Goal: Find specific page/section: Find specific page/section

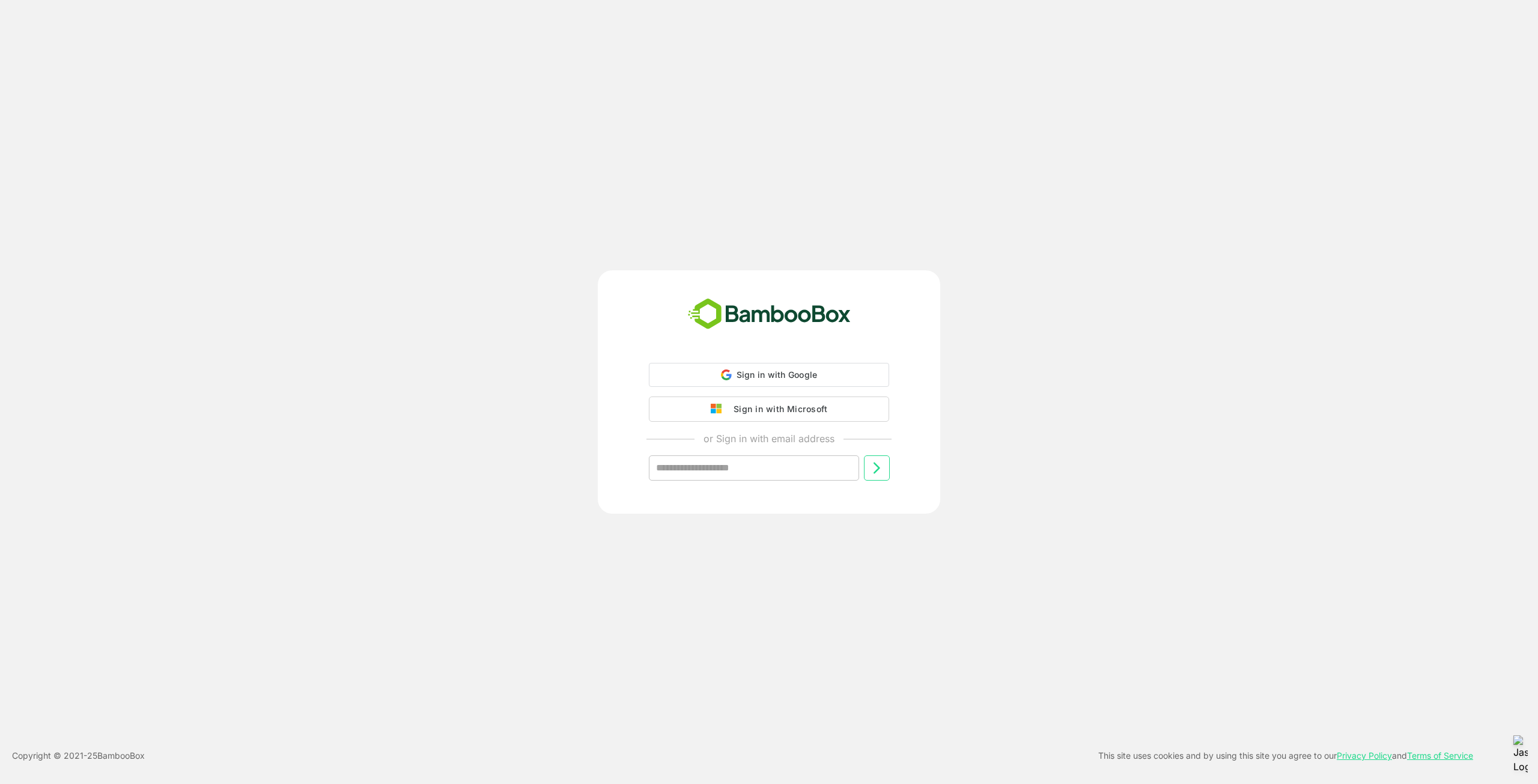
click at [809, 409] on div "Sign in with Microsoft" at bounding box center [778, 409] width 100 height 16
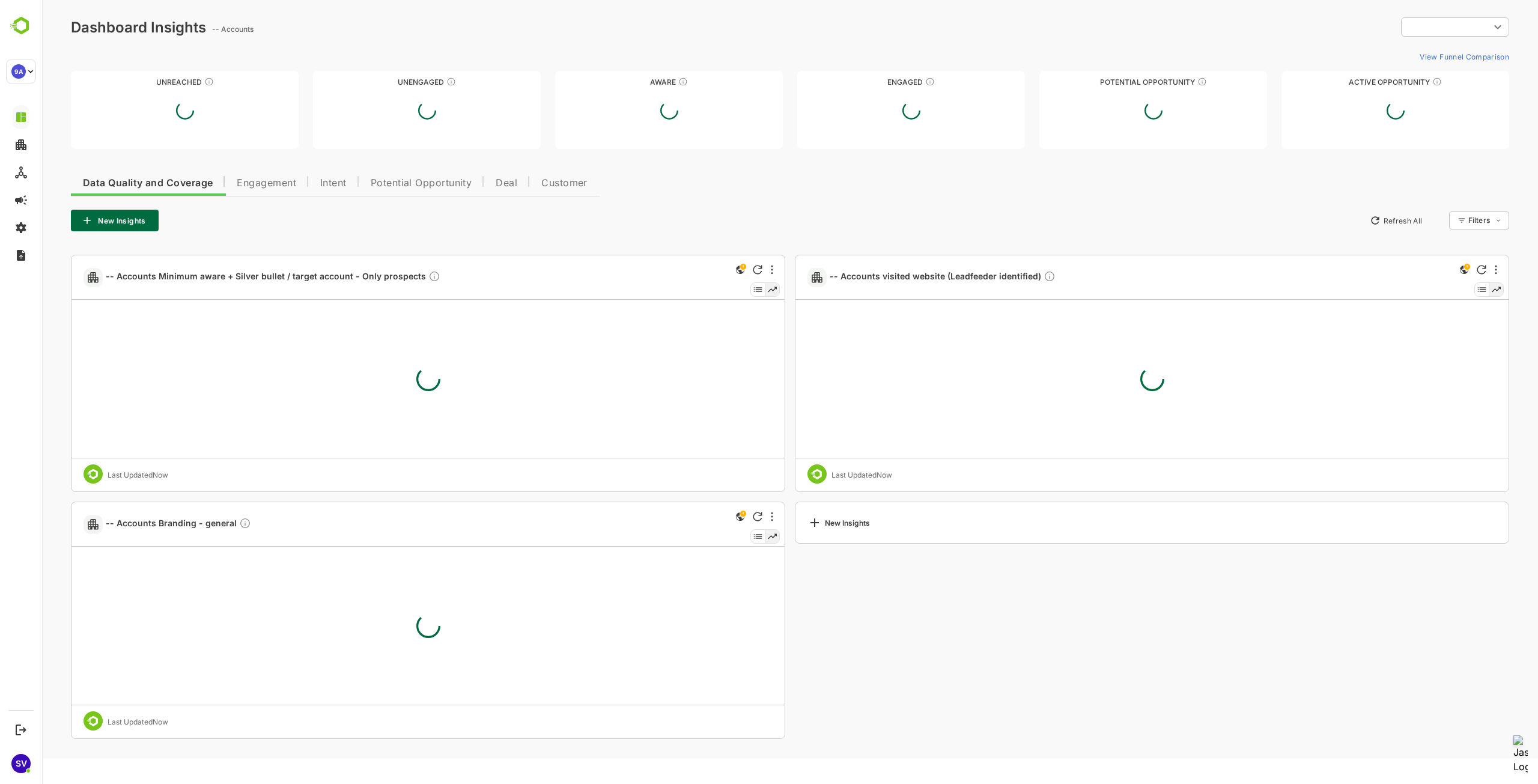
type input "**********"
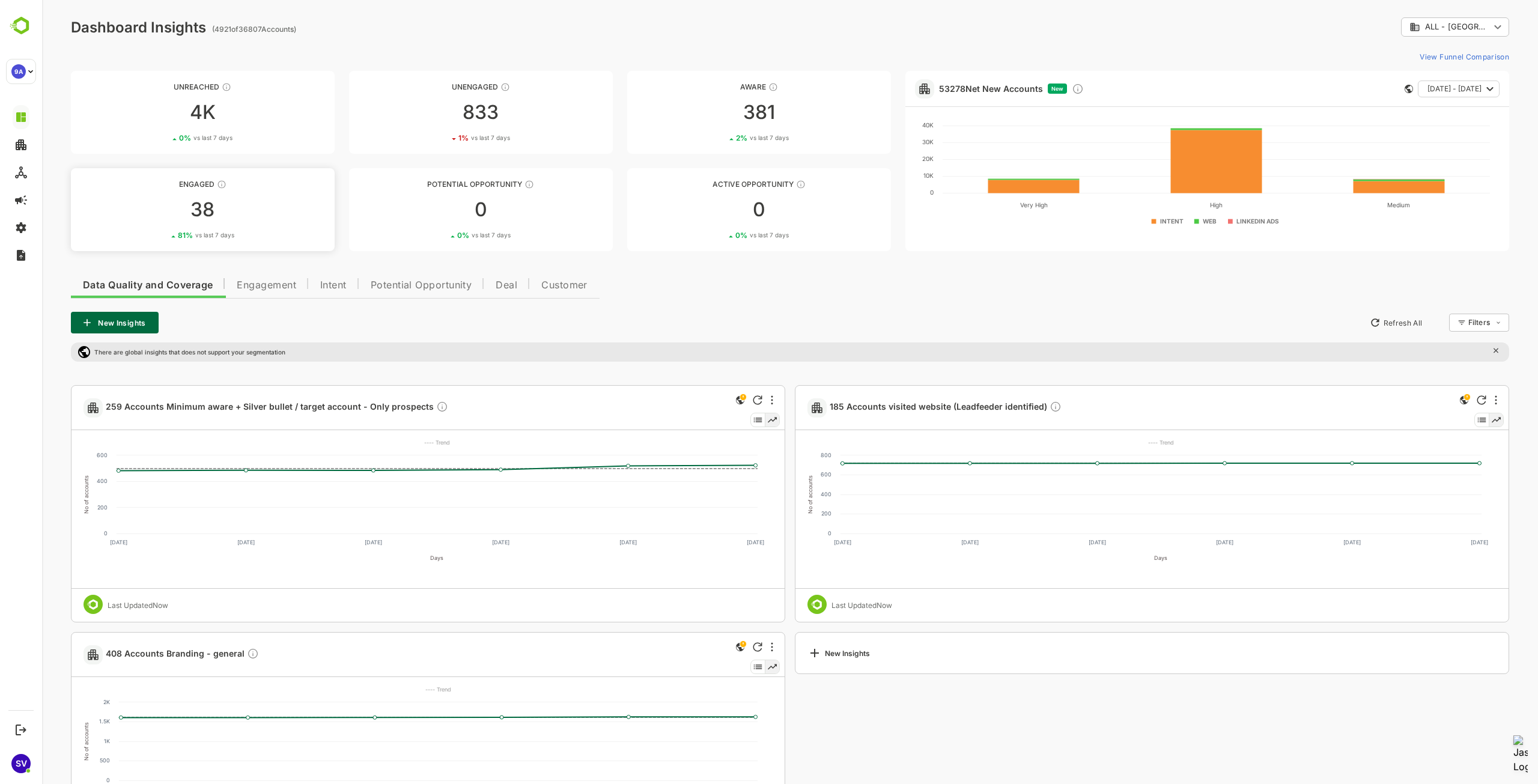
click at [209, 206] on div "38" at bounding box center [203, 209] width 264 height 20
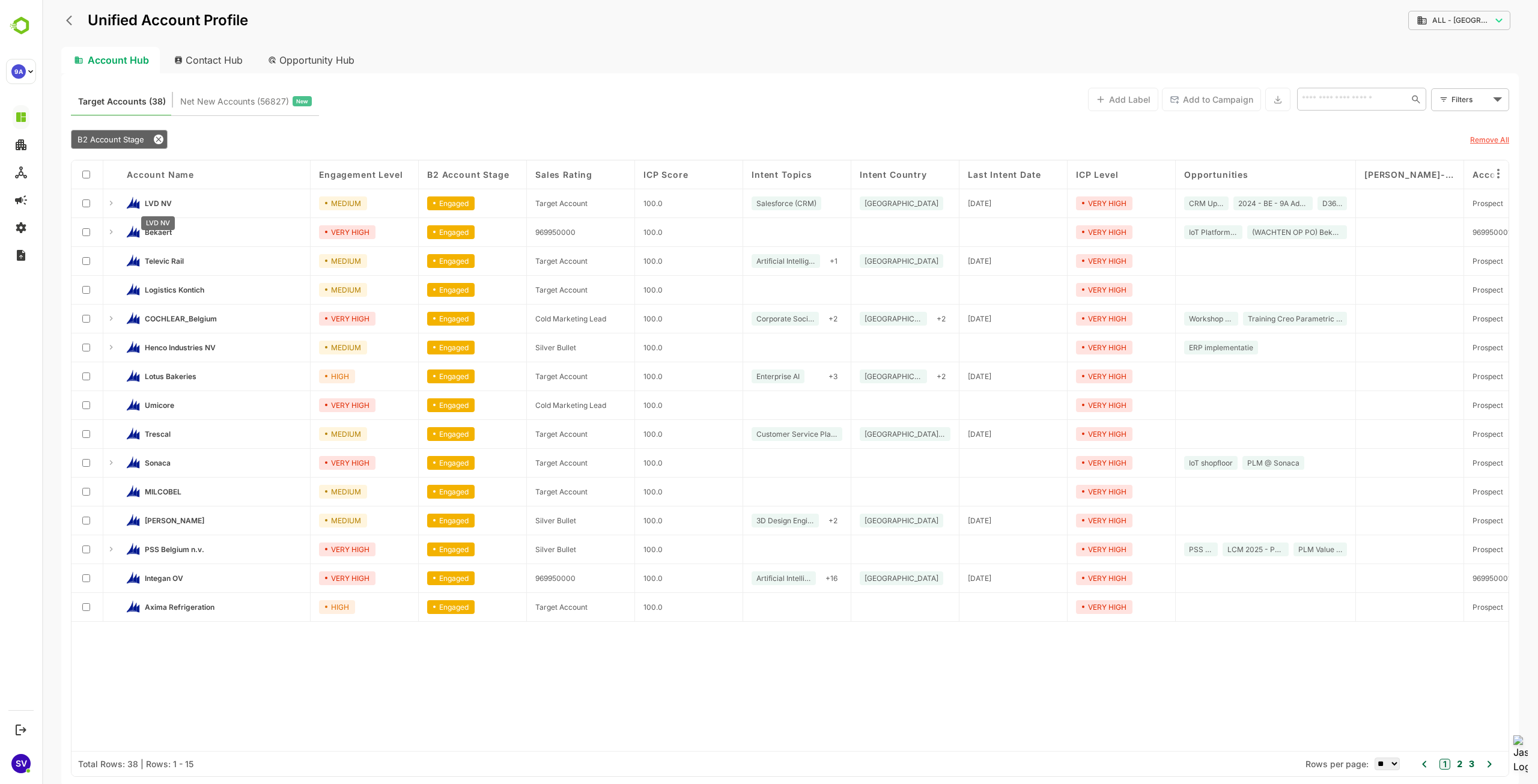
click at [156, 199] on span "LVD NV" at bounding box center [158, 203] width 27 height 9
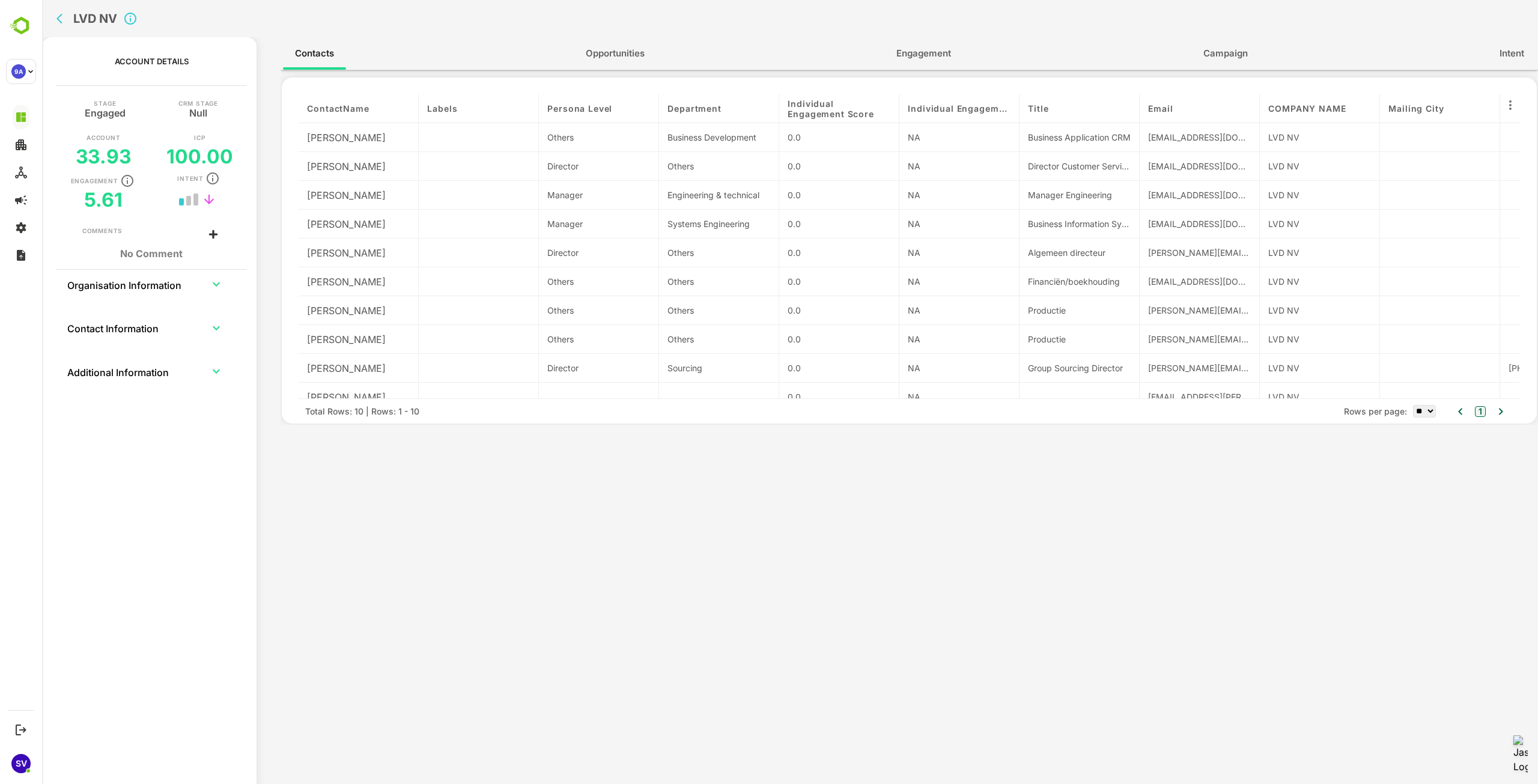
click at [915, 58] on span "Engagement" at bounding box center [923, 54] width 54 height 16
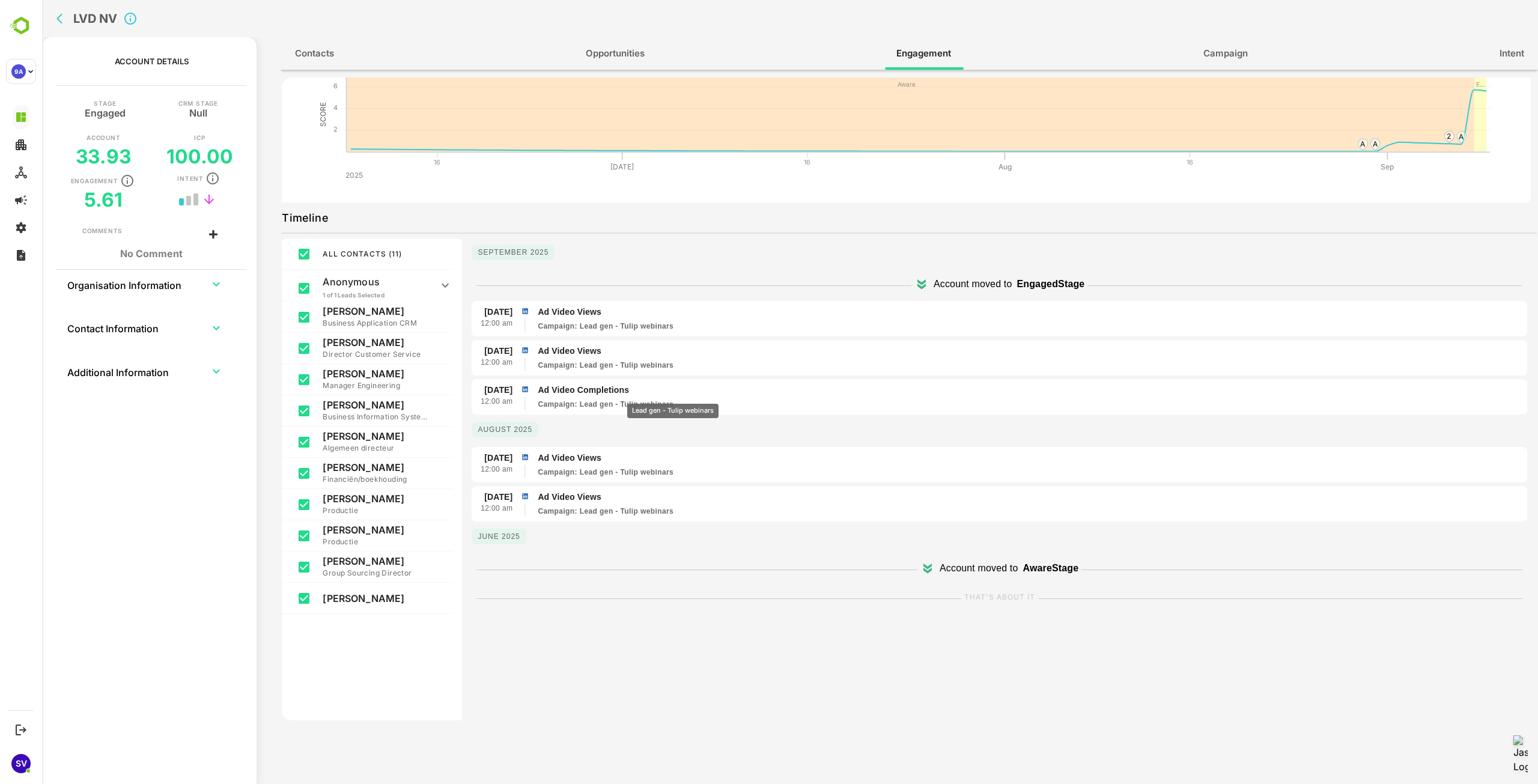
scroll to position [60, 0]
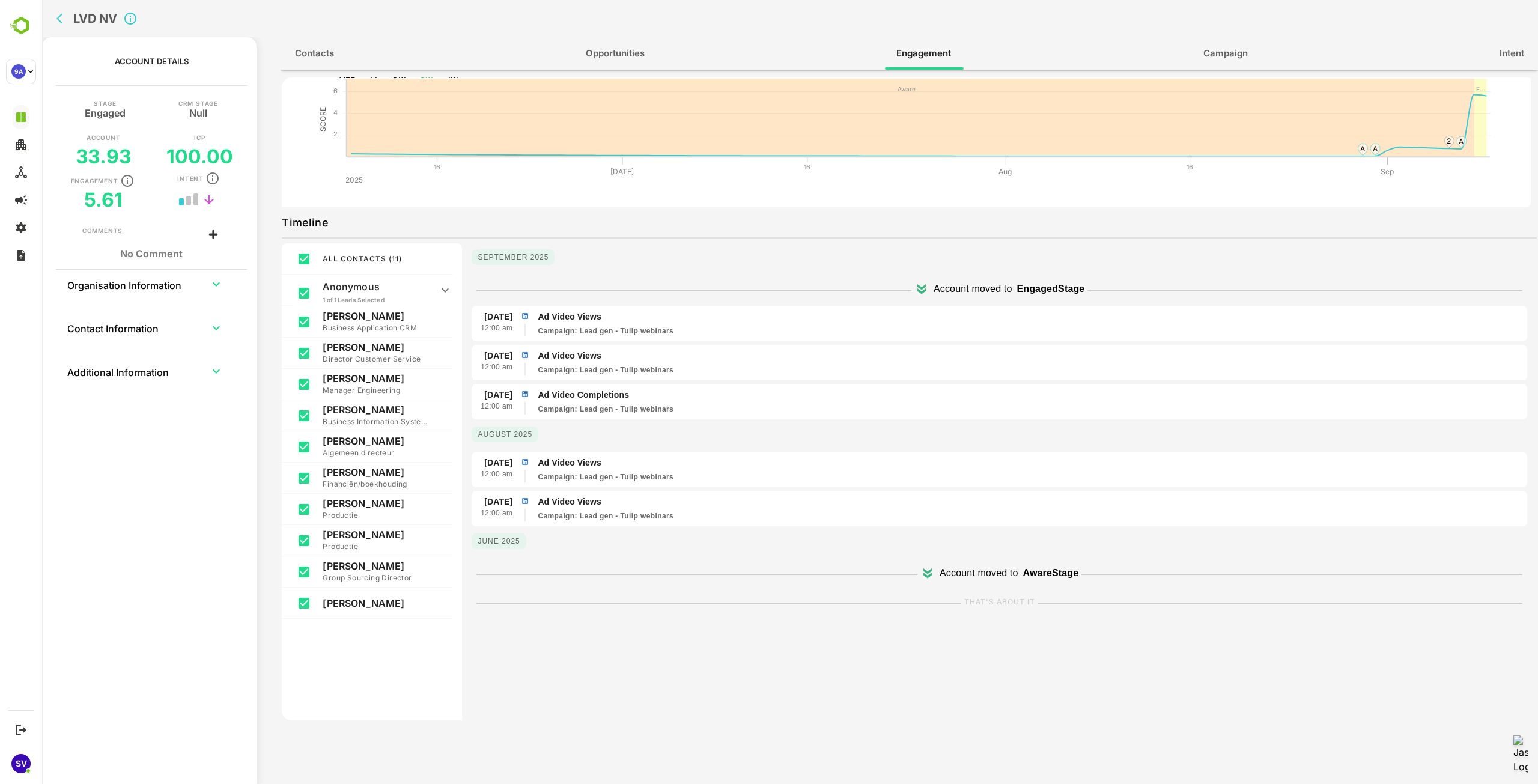
click at [602, 54] on span "Opportunities" at bounding box center [615, 54] width 59 height 16
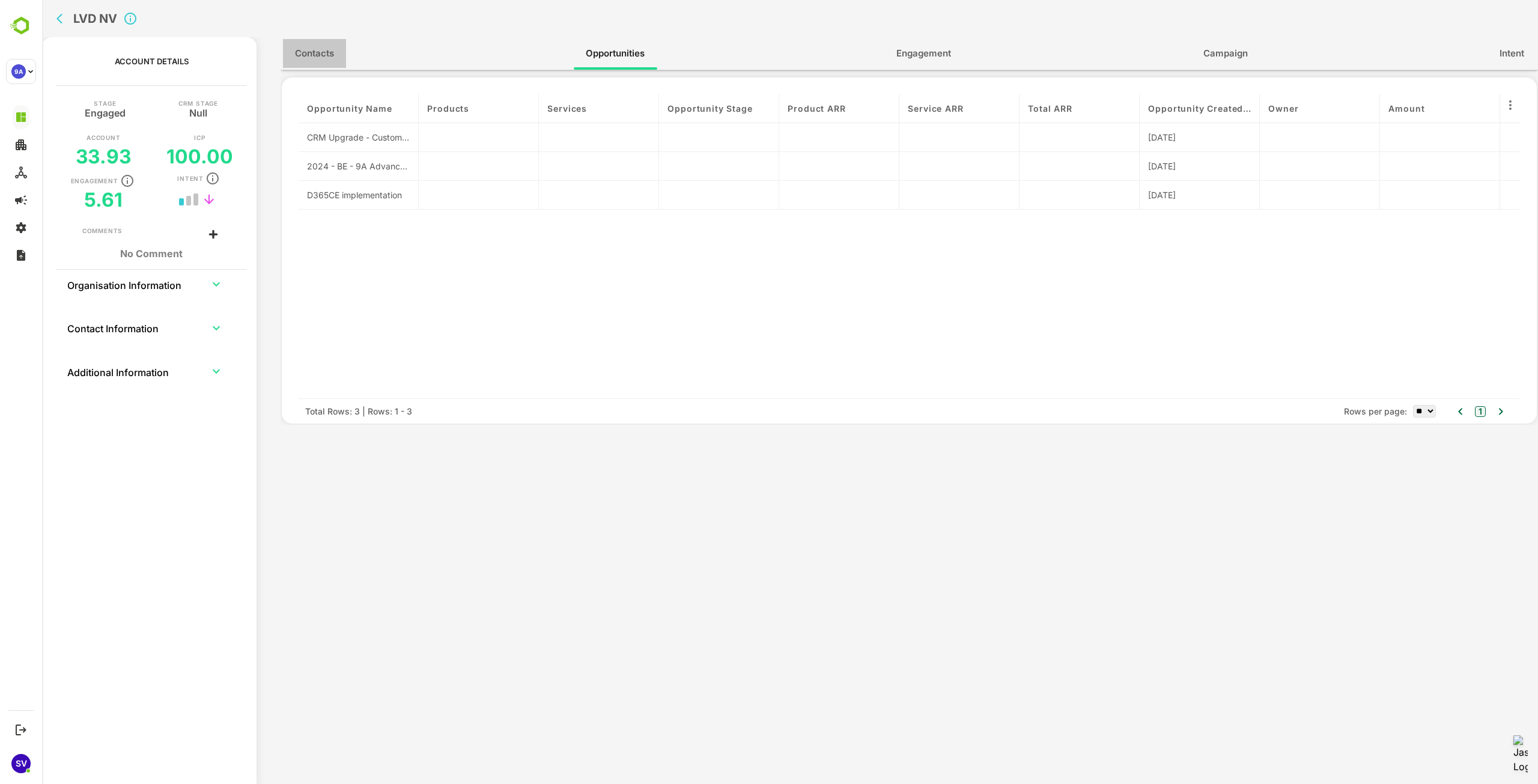
click at [328, 50] on span "Contacts" at bounding box center [315, 54] width 39 height 16
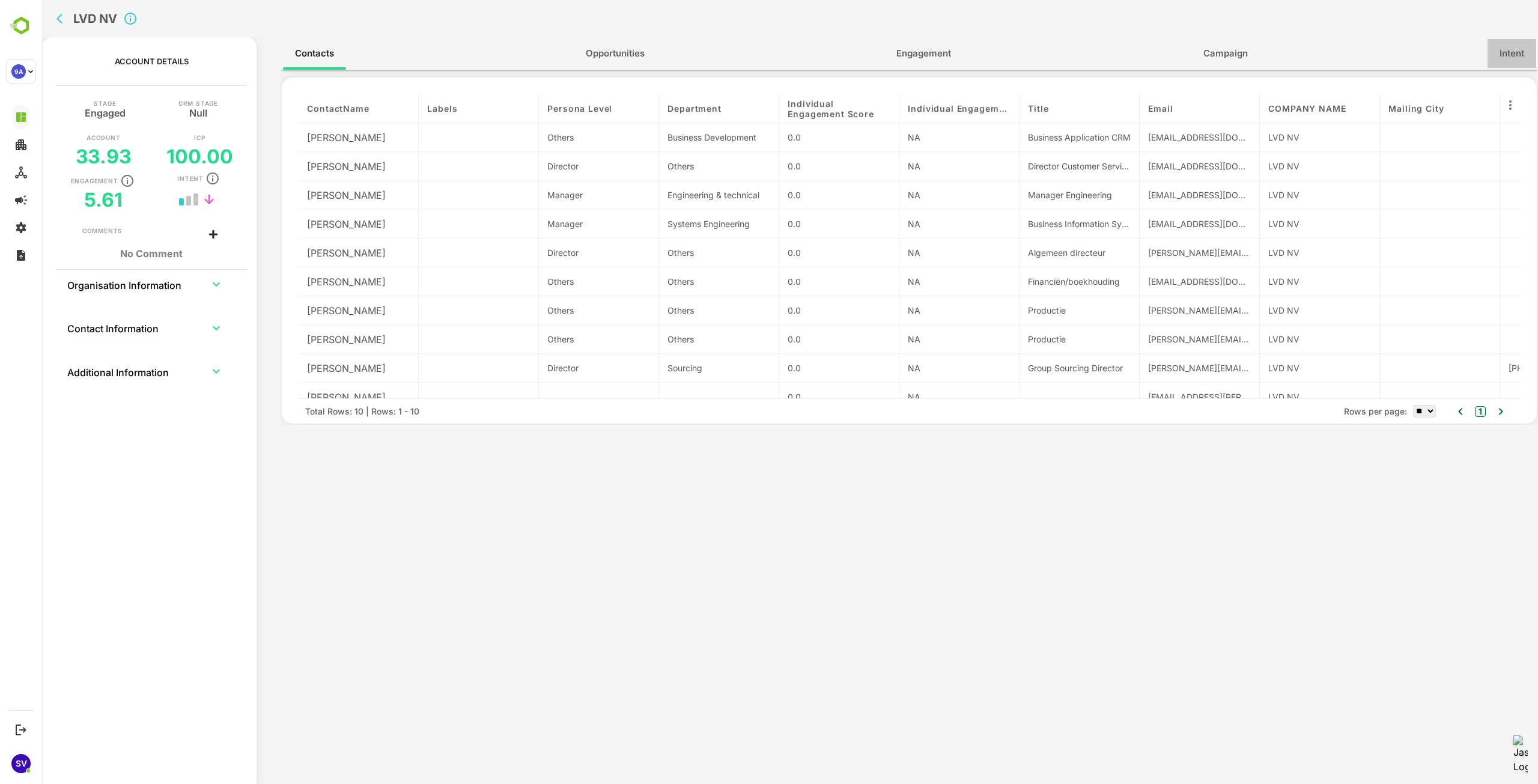
click at [1529, 54] on button "Intent" at bounding box center [1511, 54] width 49 height 29
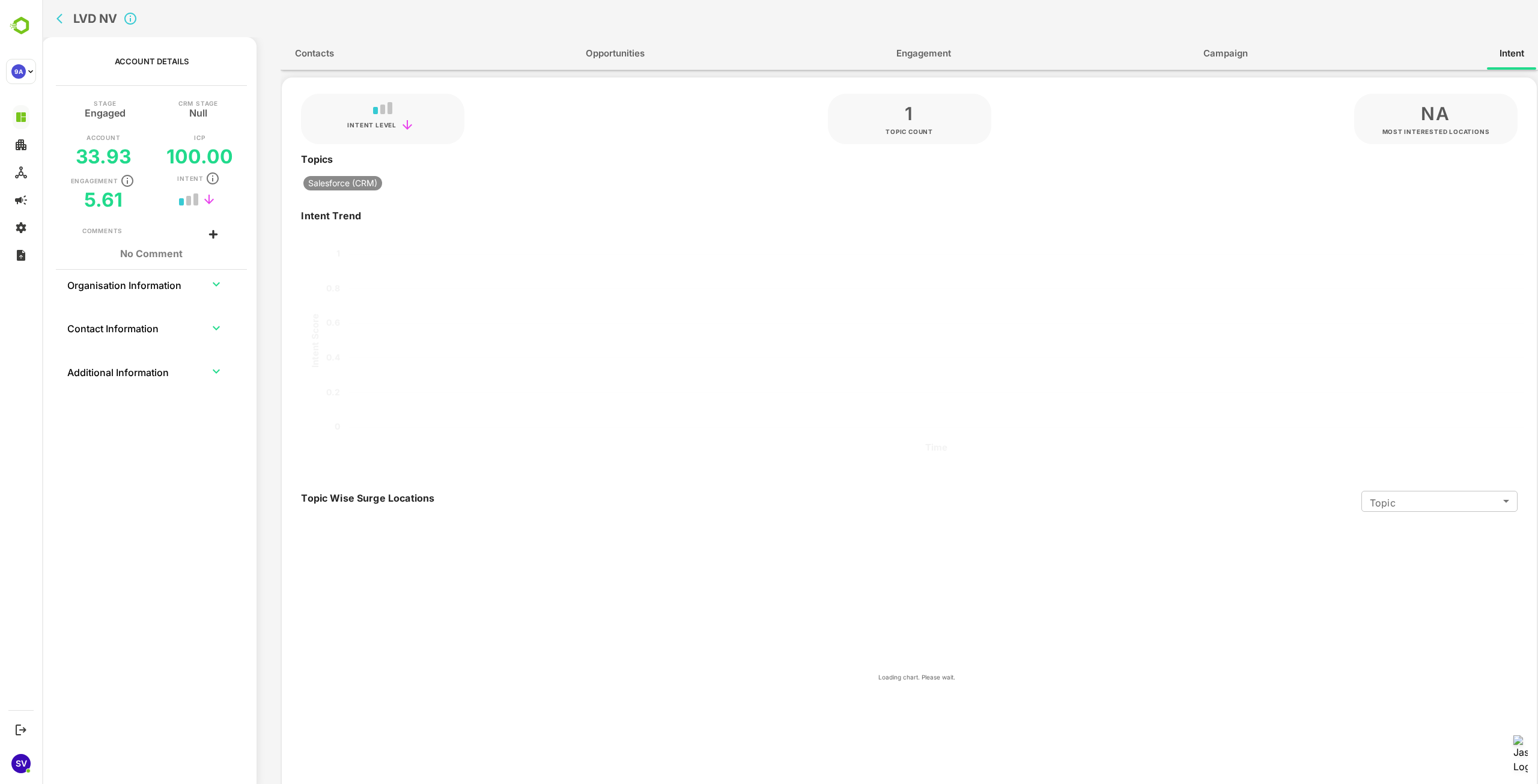
type input "*******"
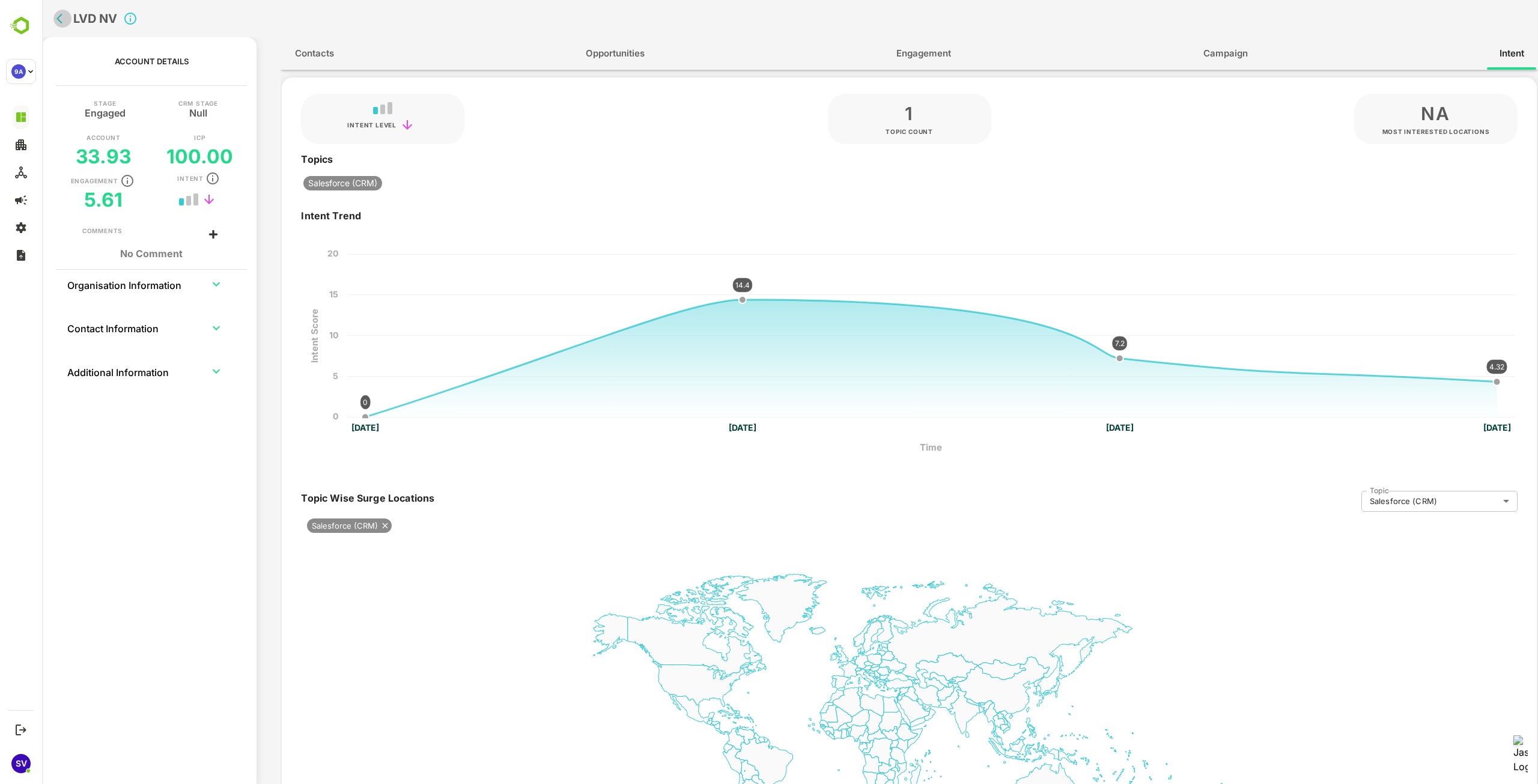
click at [62, 20] on icon "back" at bounding box center [62, 18] width 12 height 12
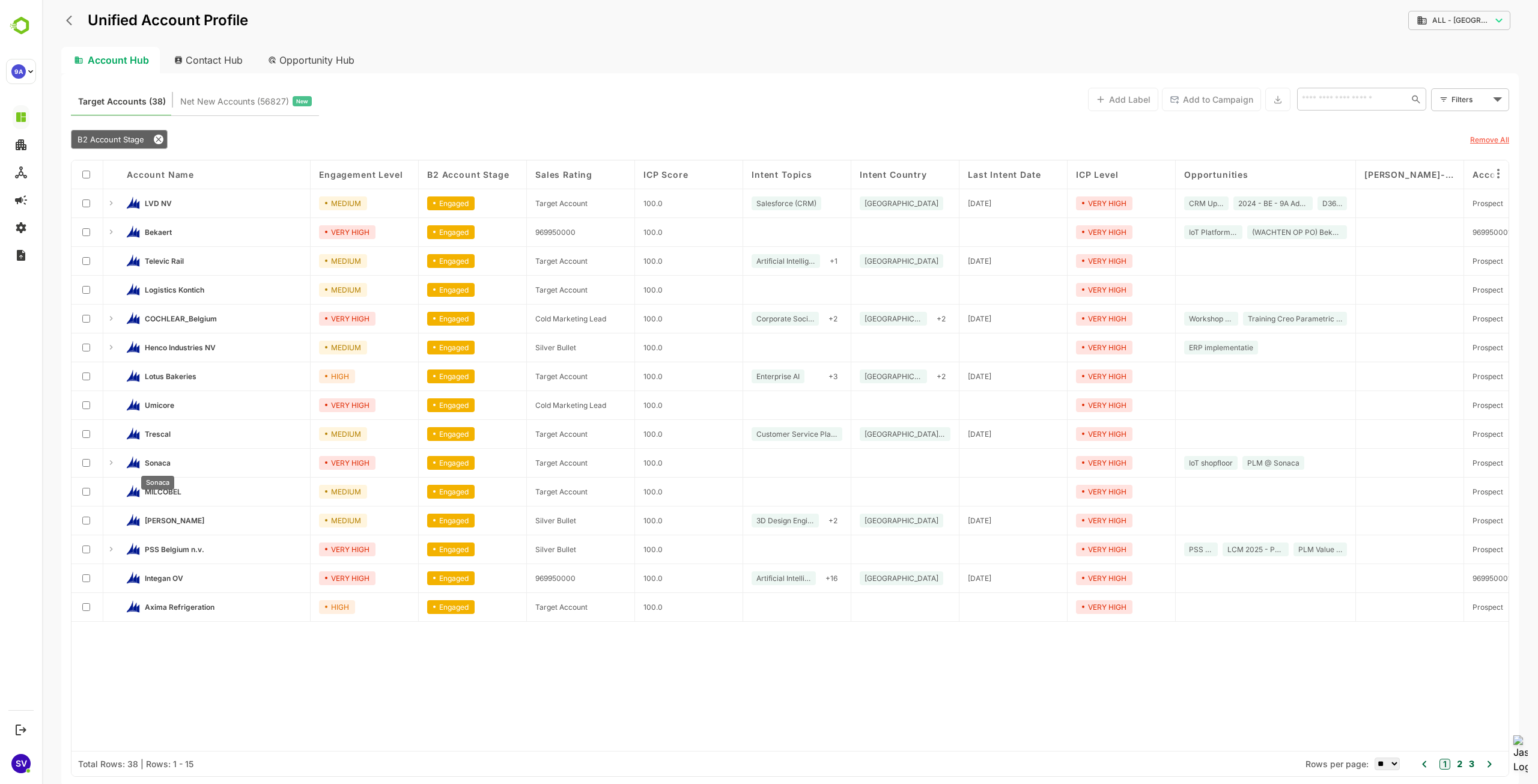
click at [159, 459] on span "Sonaca" at bounding box center [158, 462] width 26 height 9
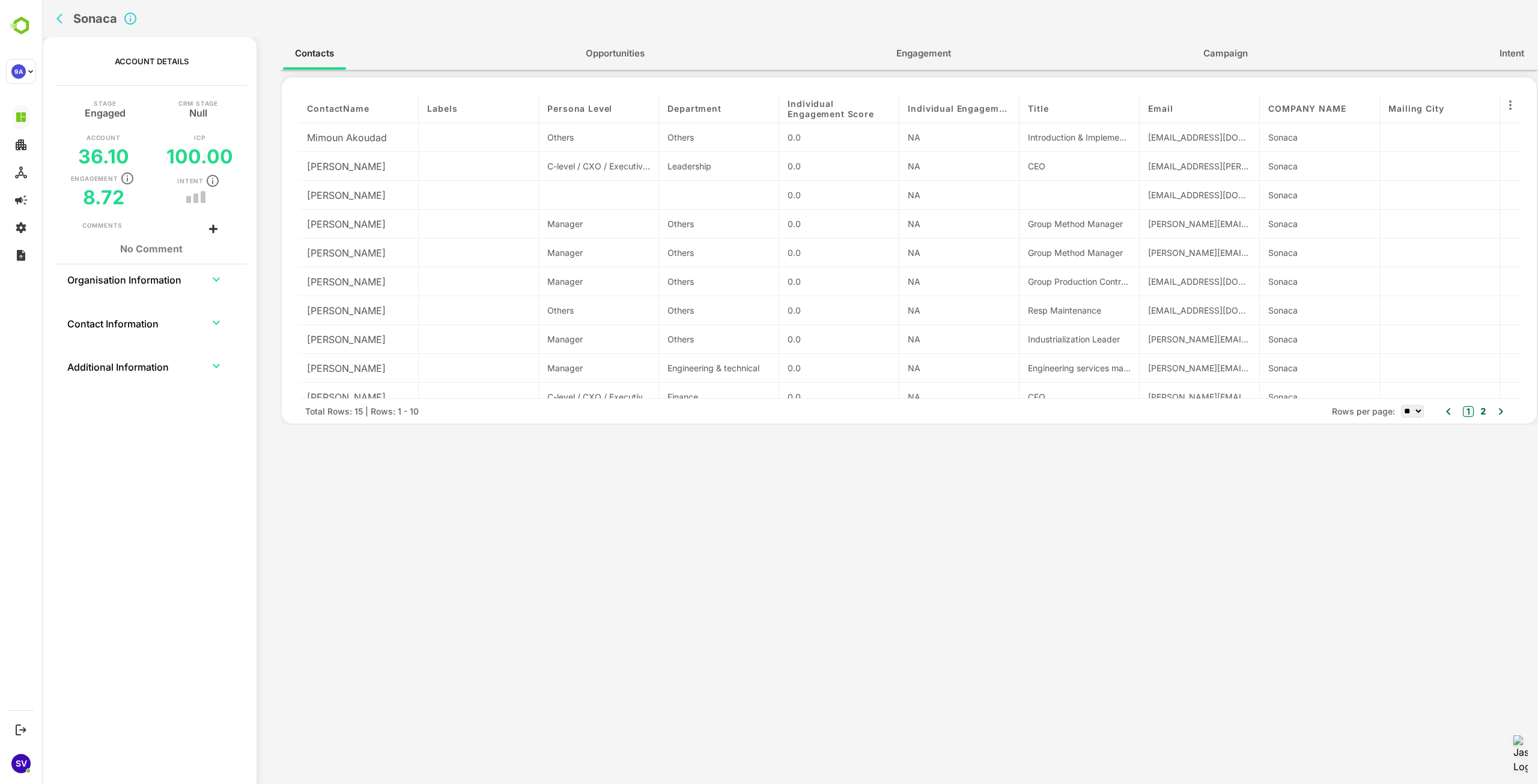
click at [926, 55] on span "Engagement" at bounding box center [923, 54] width 54 height 16
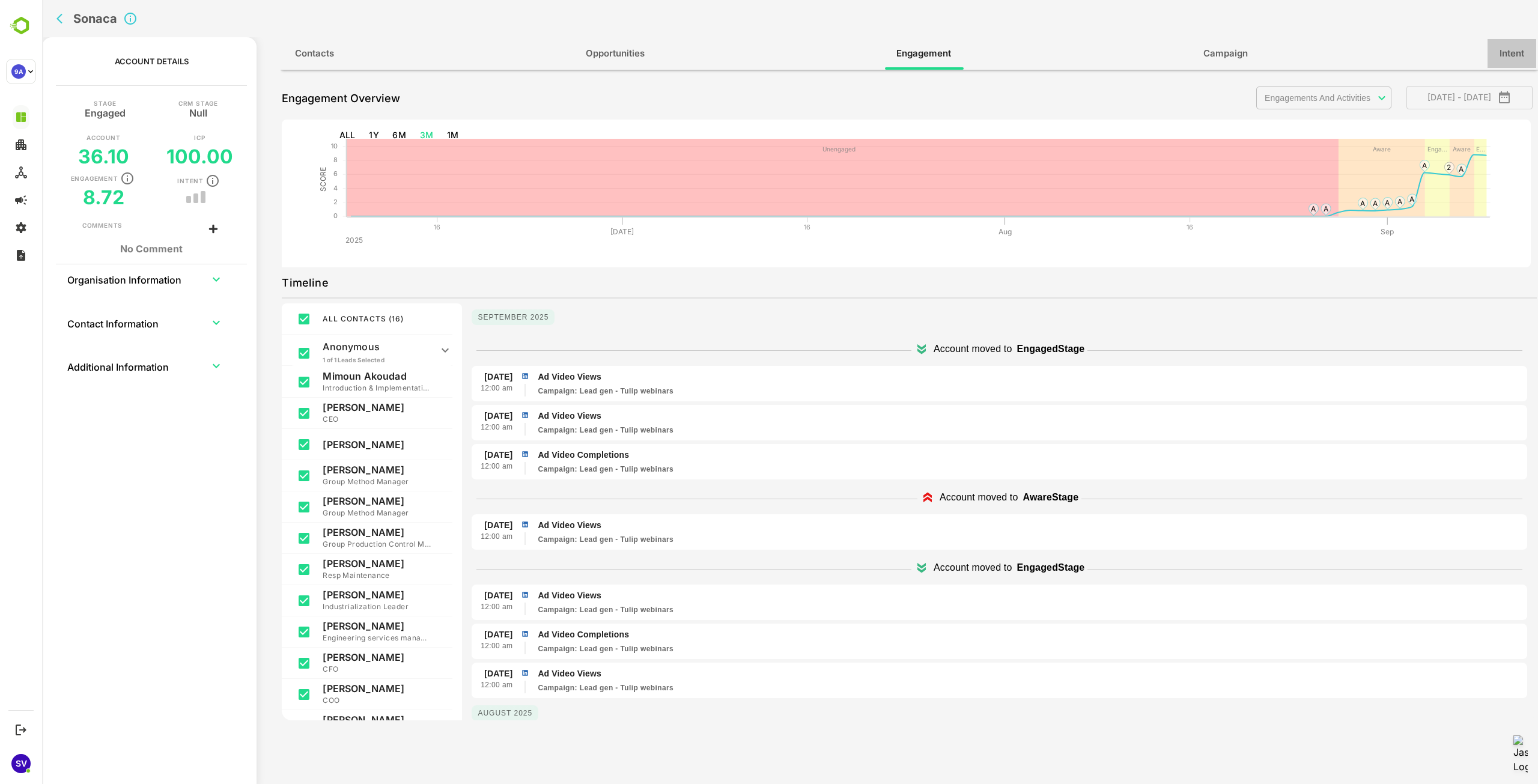
click at [1492, 54] on button "Intent" at bounding box center [1511, 54] width 49 height 29
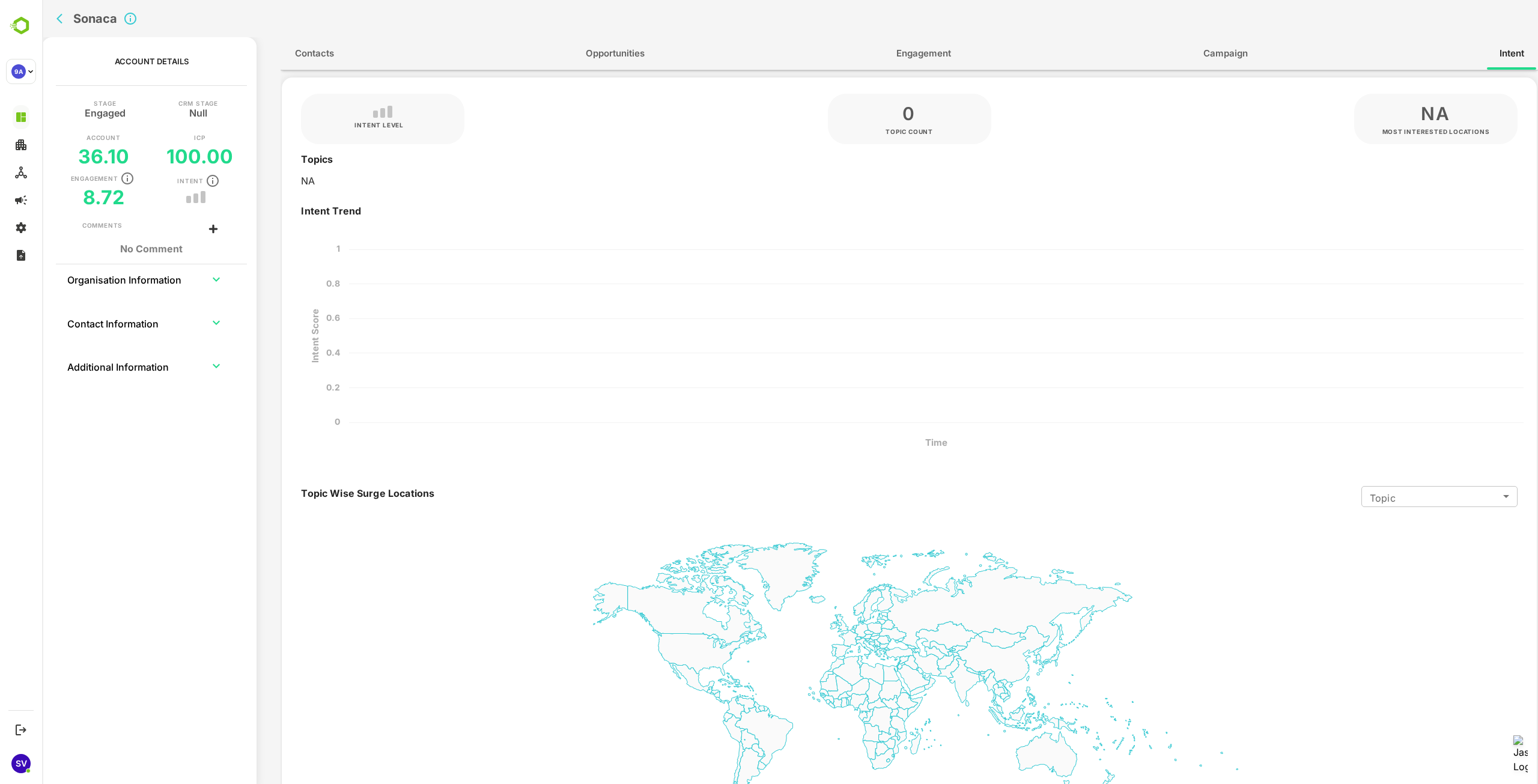
click at [68, 16] on icon "back" at bounding box center [62, 18] width 12 height 12
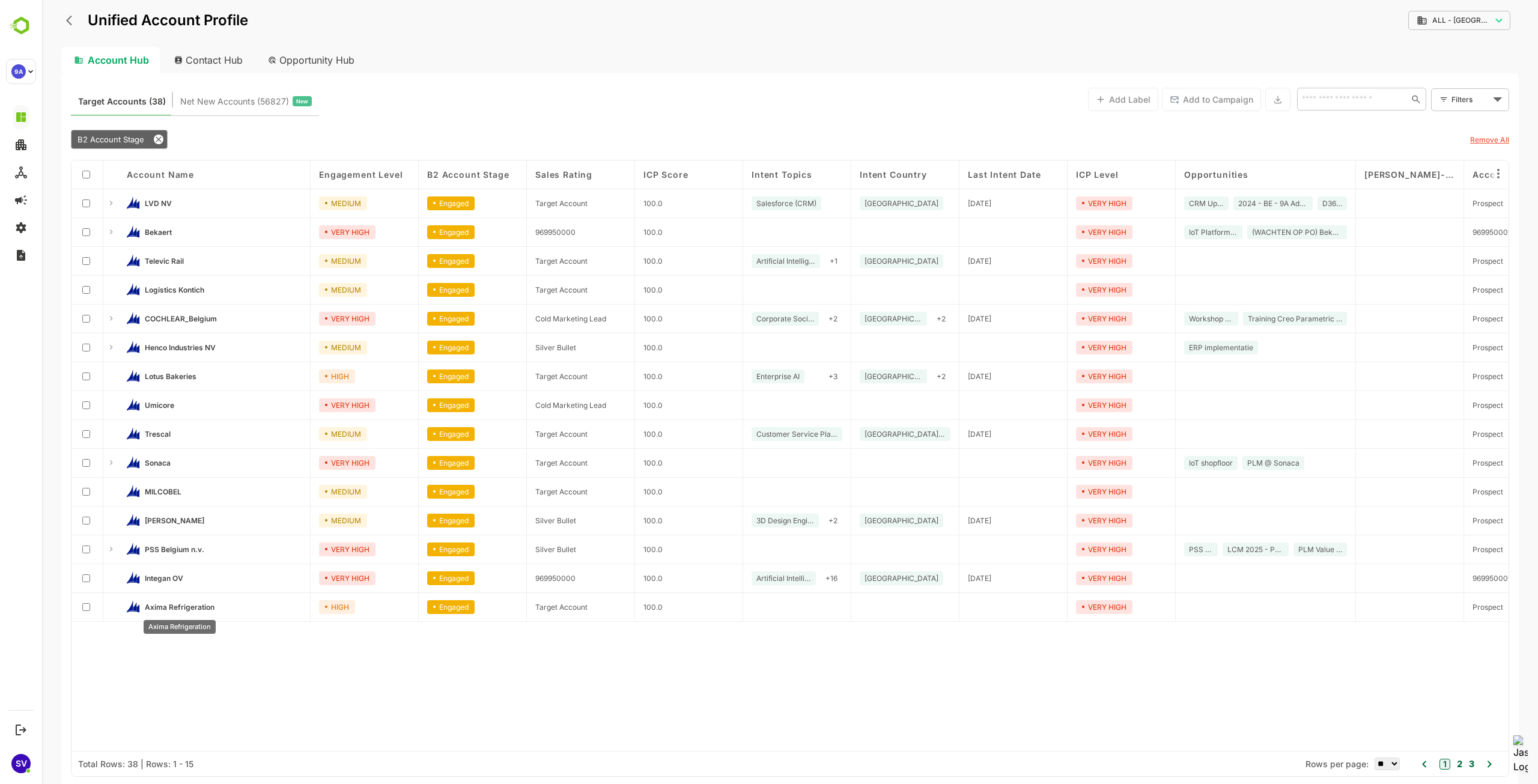
click at [197, 607] on span "Axima Refrigeration" at bounding box center [180, 606] width 70 height 9
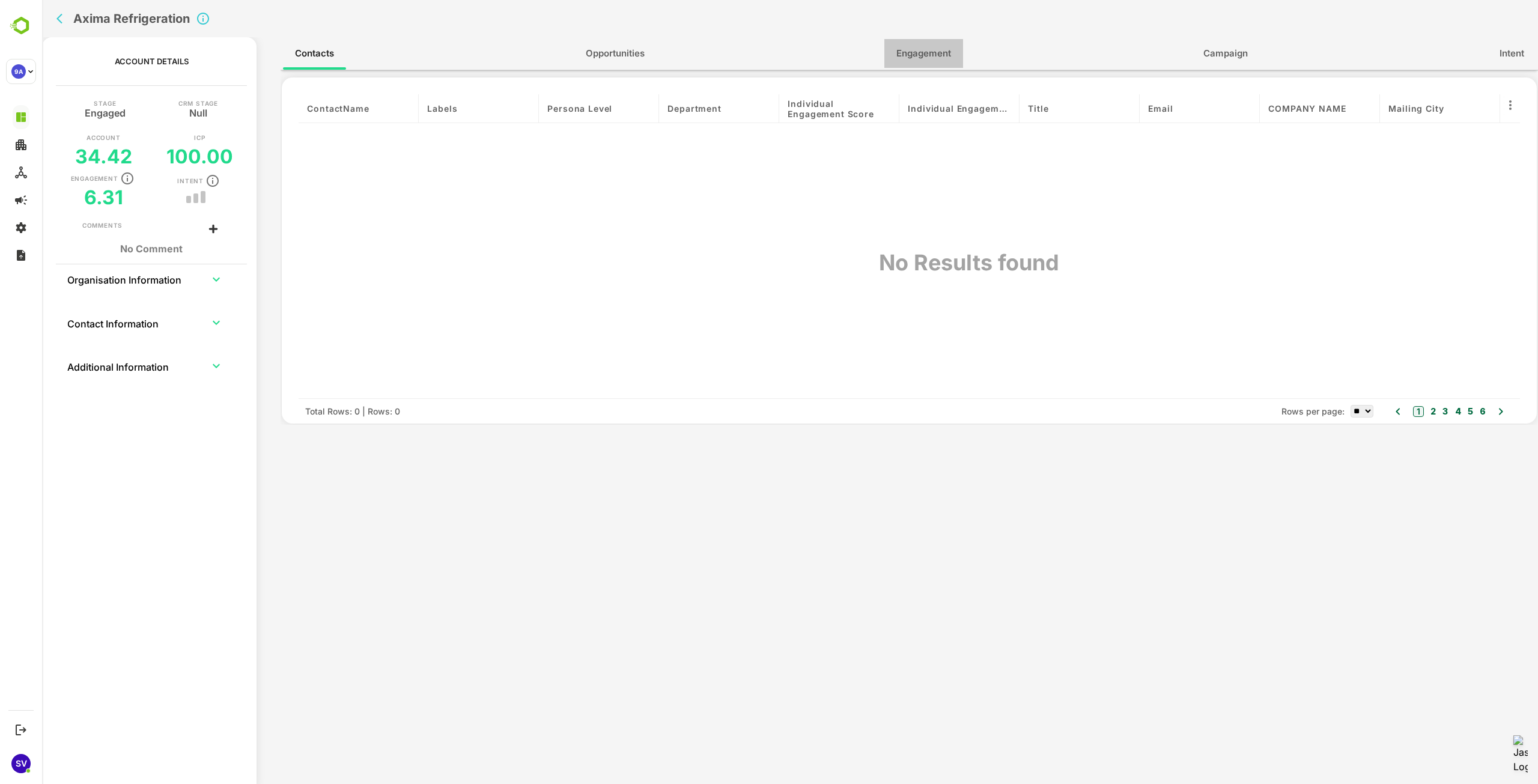
click at [891, 53] on button "Engagement" at bounding box center [923, 54] width 79 height 29
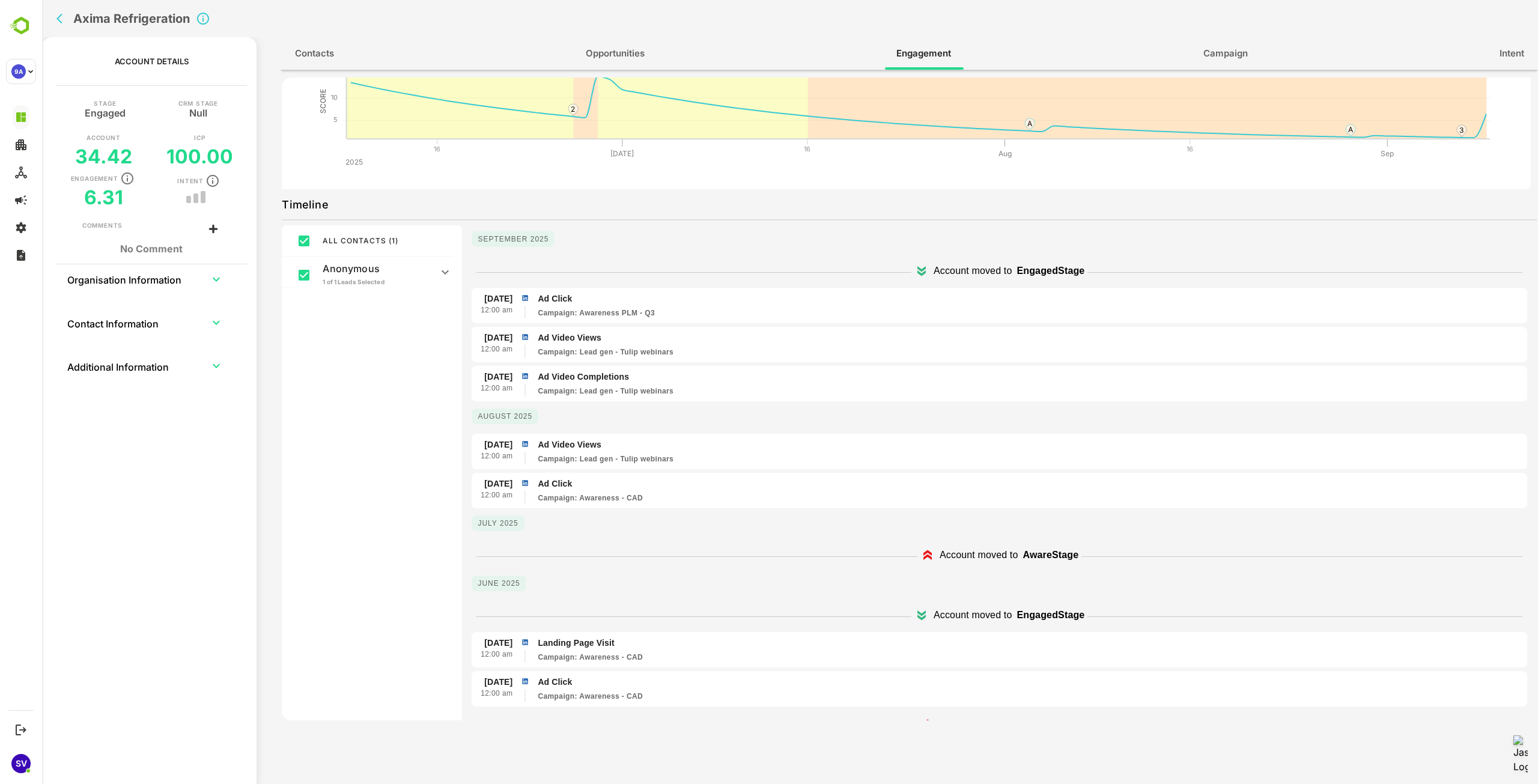
scroll to position [0, 0]
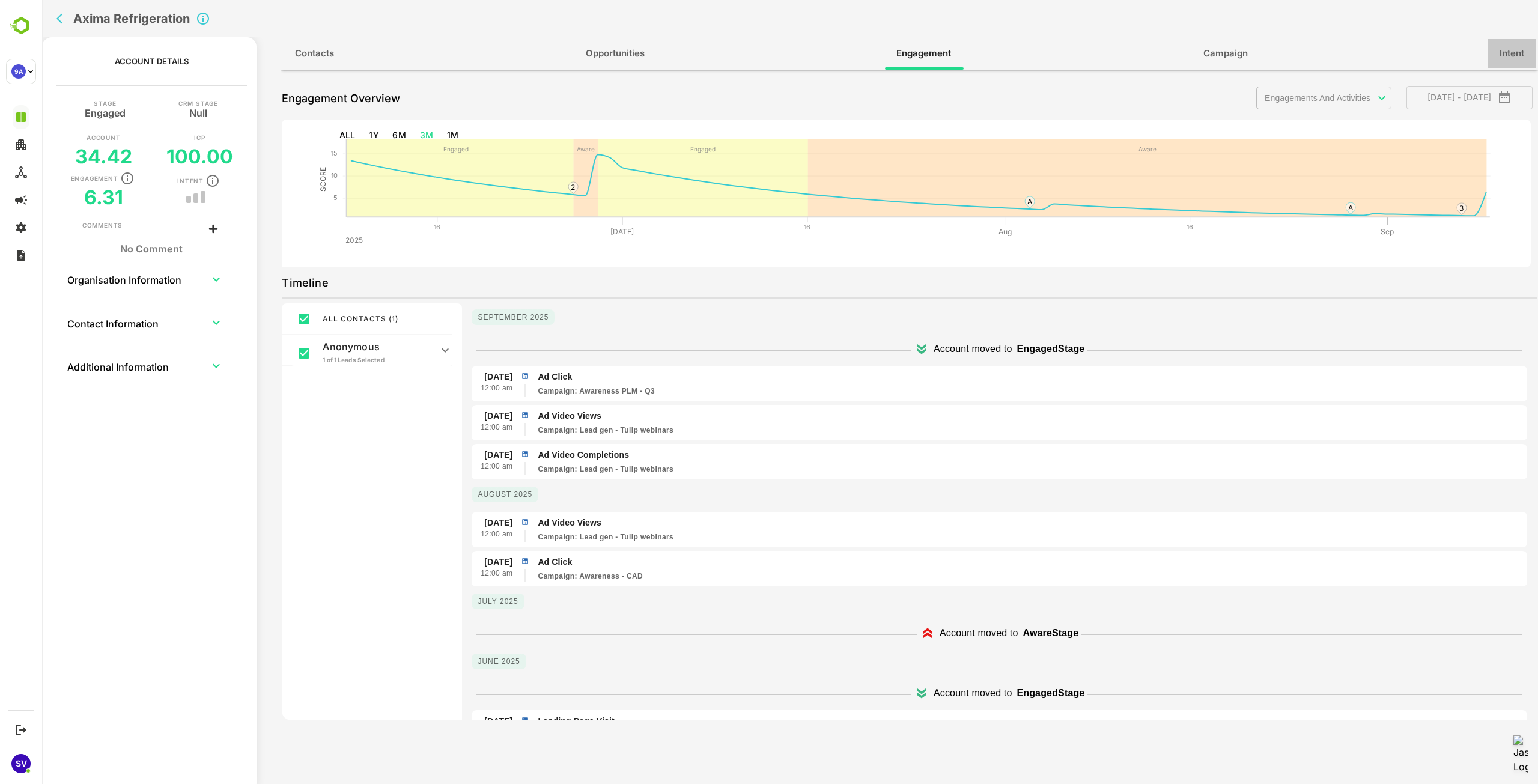
click at [1503, 56] on span "Intent" at bounding box center [1512, 54] width 25 height 16
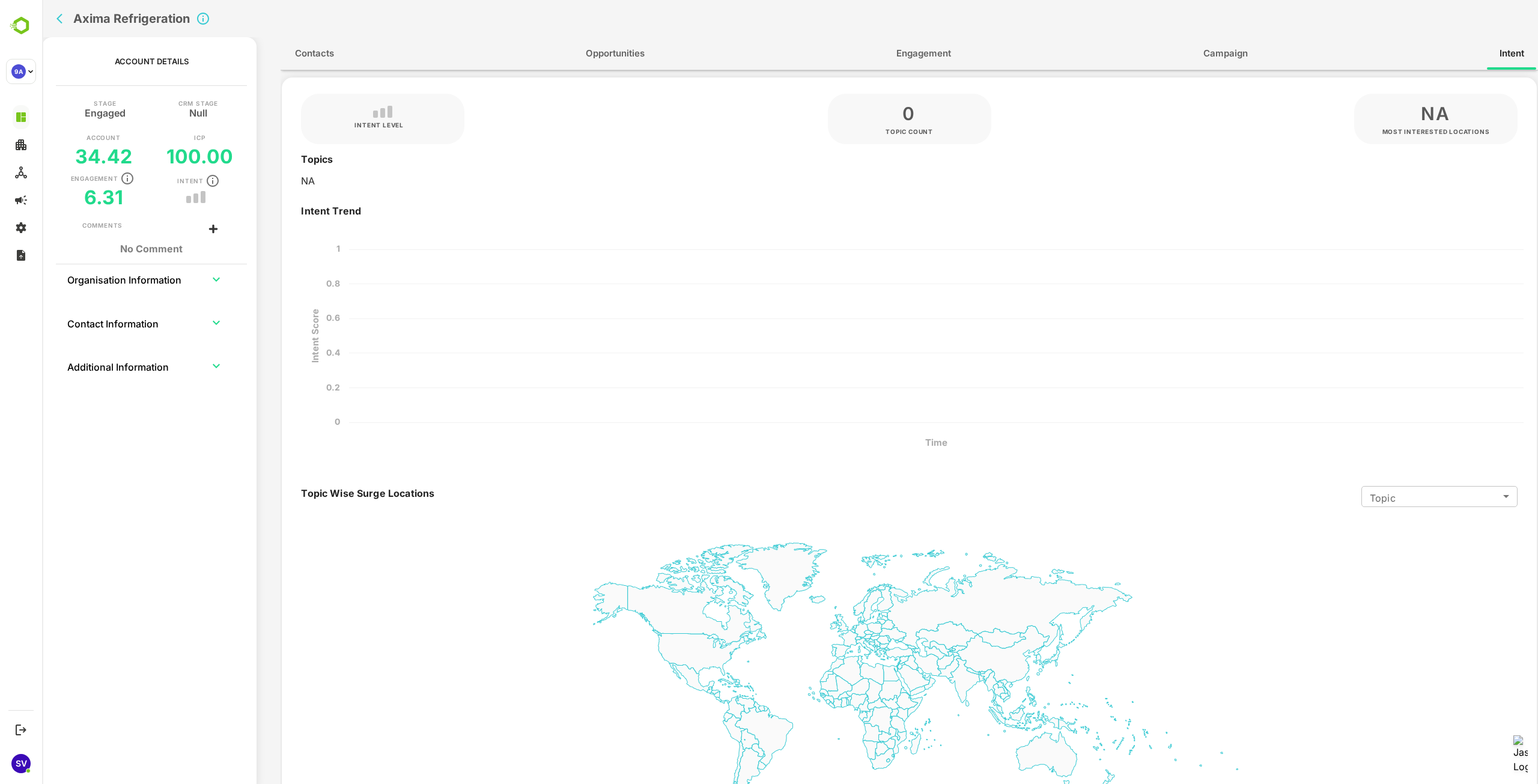
drag, startPoint x: 51, startPoint y: 20, endPoint x: 64, endPoint y: 18, distance: 13.2
click at [51, 21] on div "Axima Refrigeration" at bounding box center [790, 18] width 1496 height 37
click at [64, 18] on icon "back" at bounding box center [62, 18] width 12 height 12
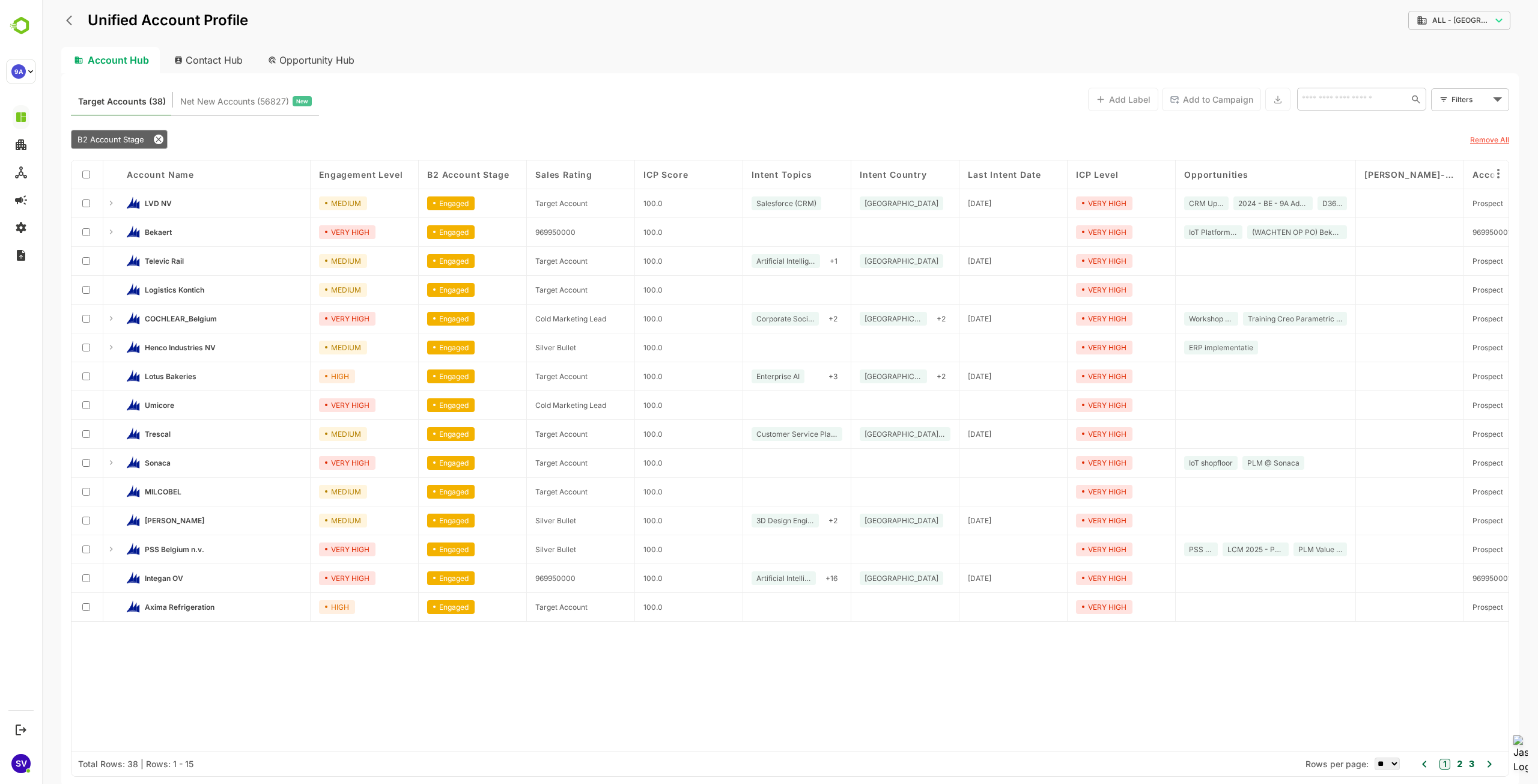
click at [1463, 764] on div "1 2 3" at bounding box center [1458, 764] width 39 height 17
click at [1460, 765] on button "2" at bounding box center [1458, 764] width 9 height 13
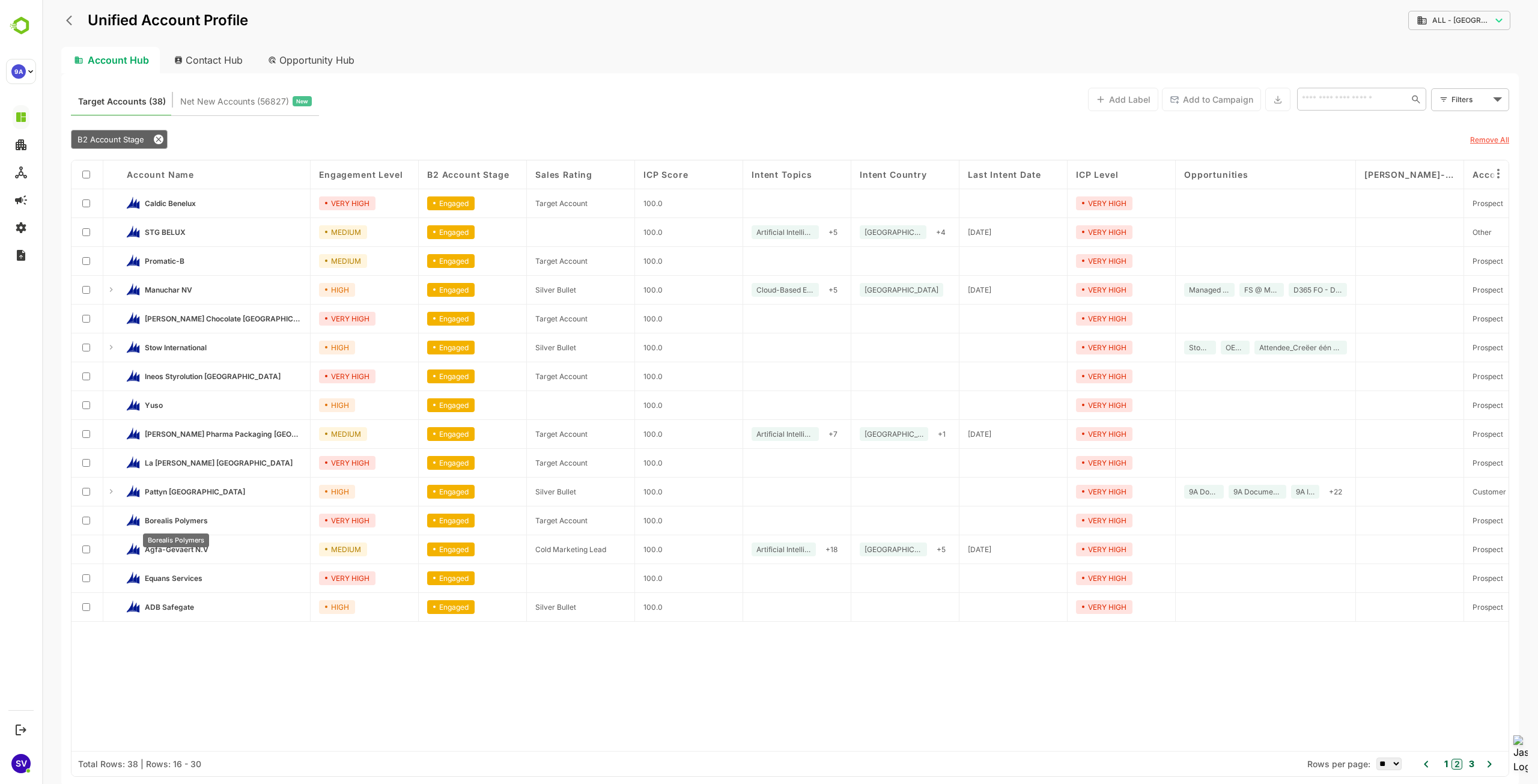
click at [178, 516] on span "Borealis Polymers" at bounding box center [176, 520] width 63 height 9
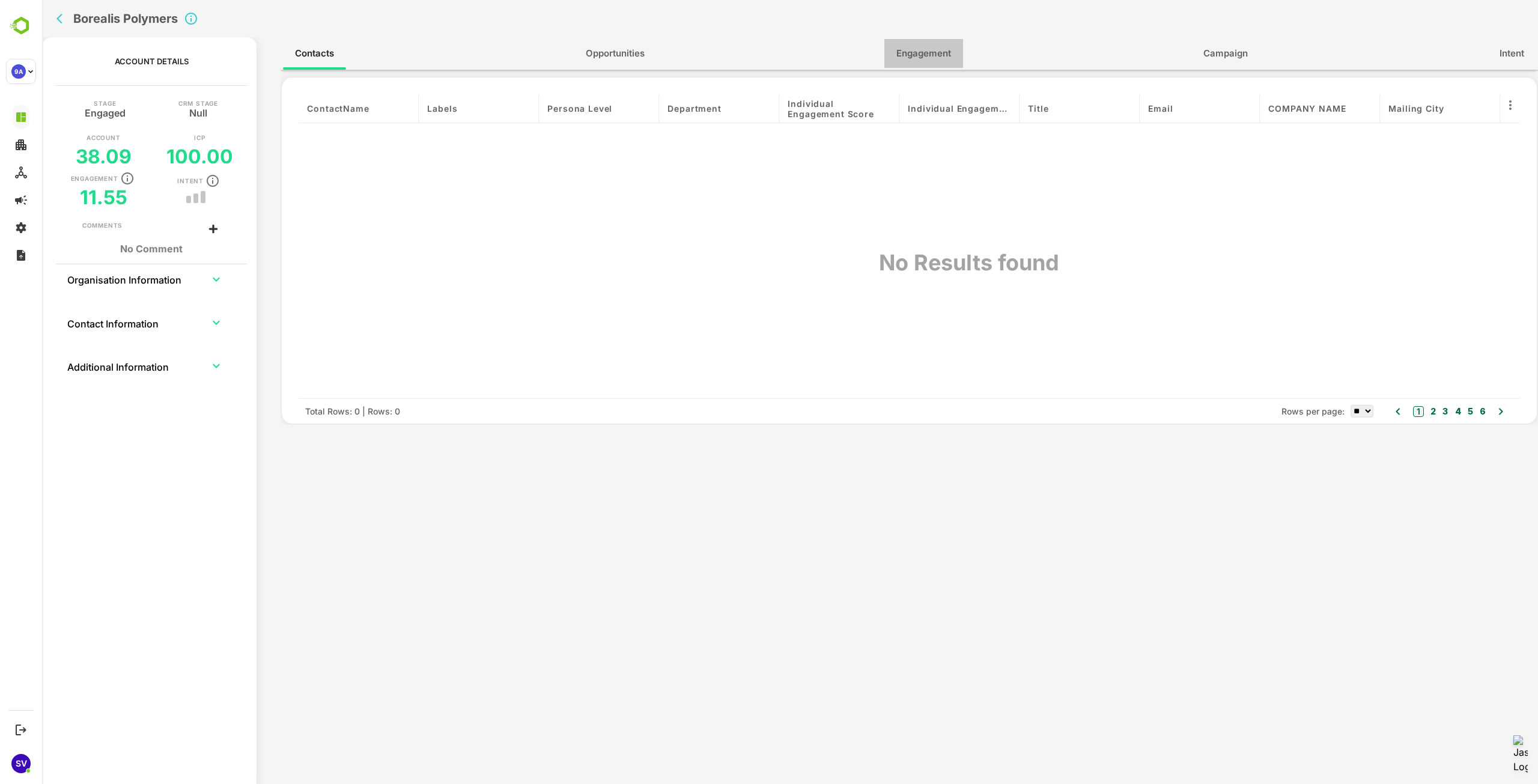
click at [889, 44] on button "Engagement" at bounding box center [923, 54] width 79 height 29
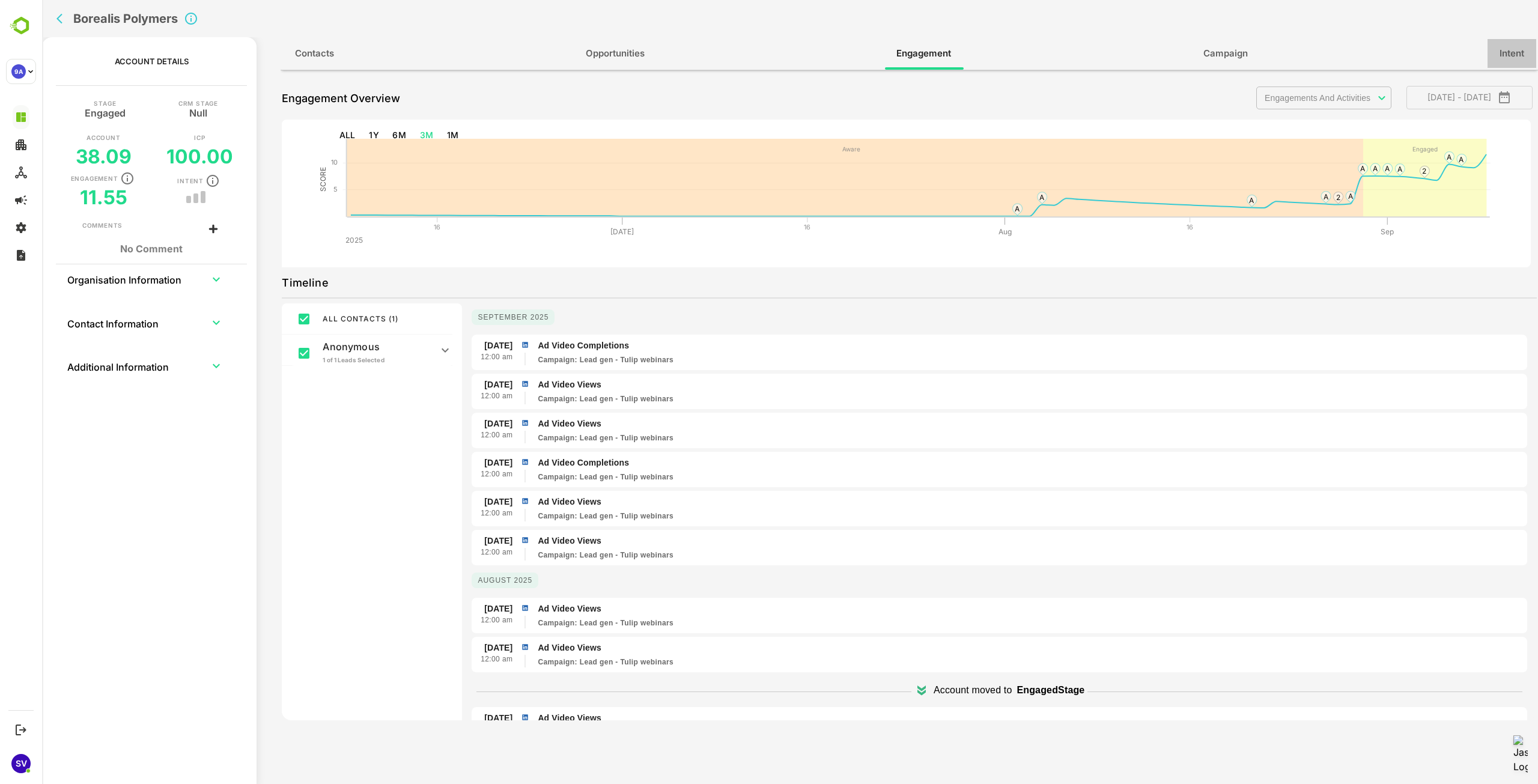
click at [1519, 51] on span "Intent" at bounding box center [1512, 54] width 25 height 16
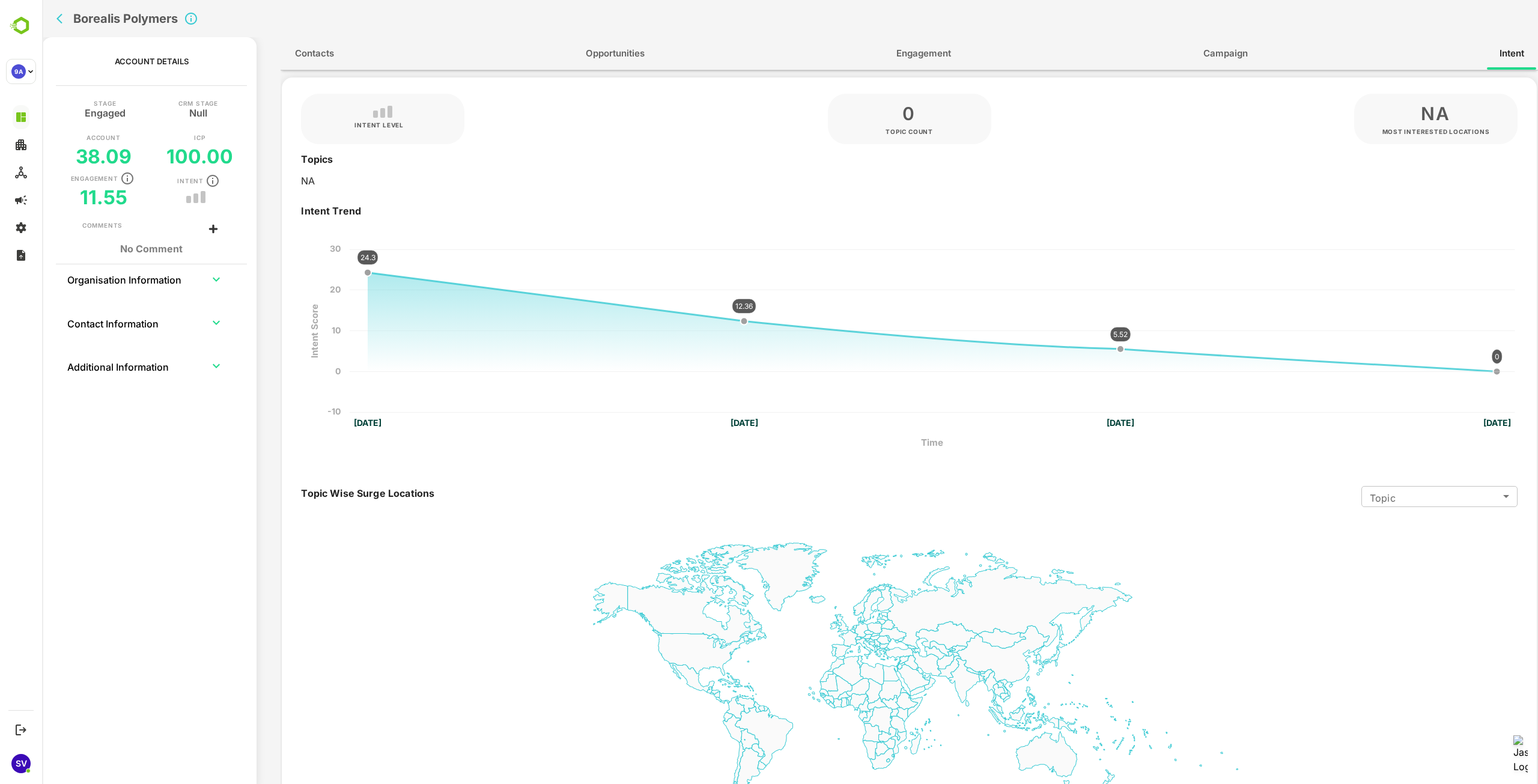
click at [317, 54] on span "Contacts" at bounding box center [315, 54] width 39 height 16
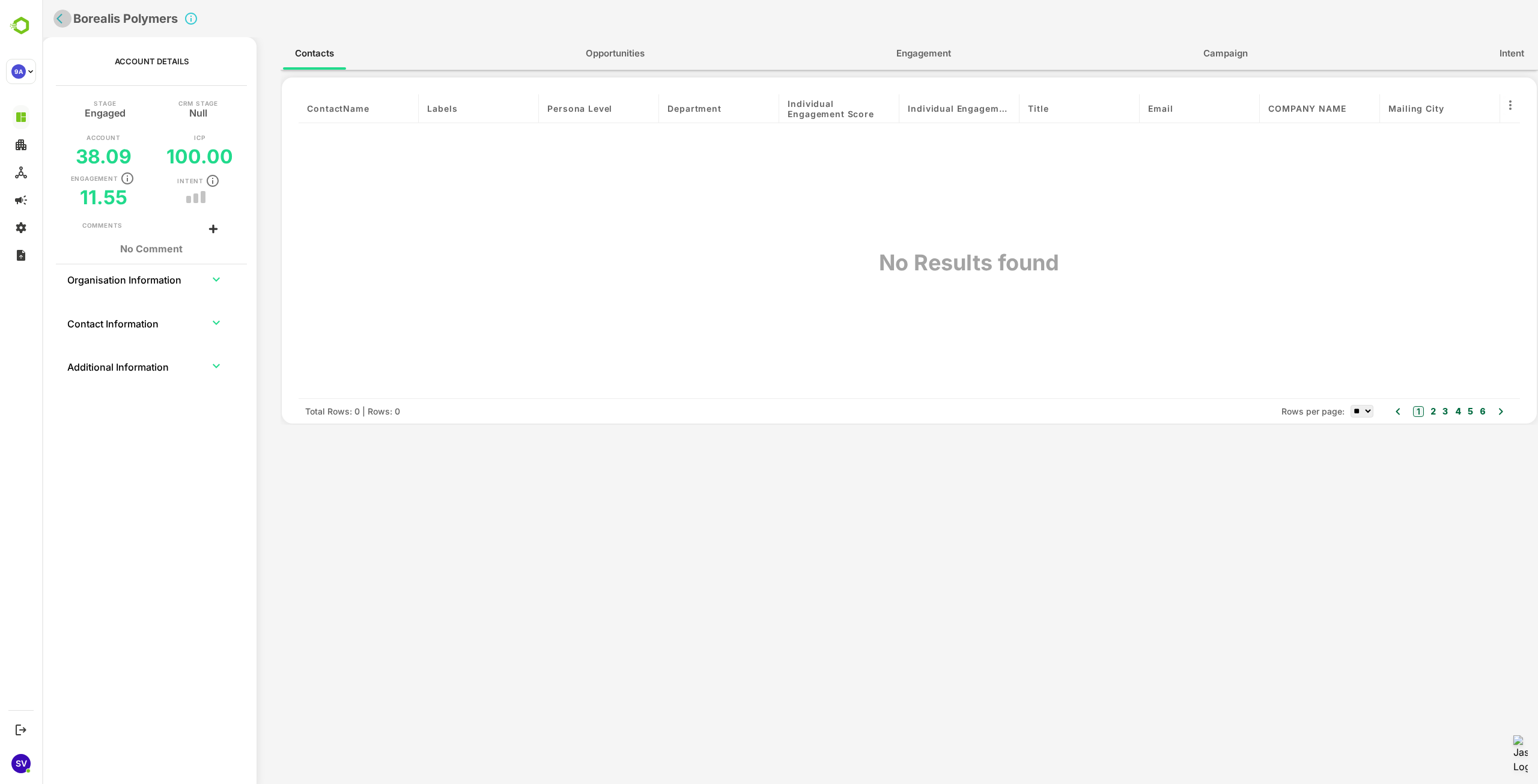
click at [58, 25] on button "back" at bounding box center [62, 18] width 18 height 18
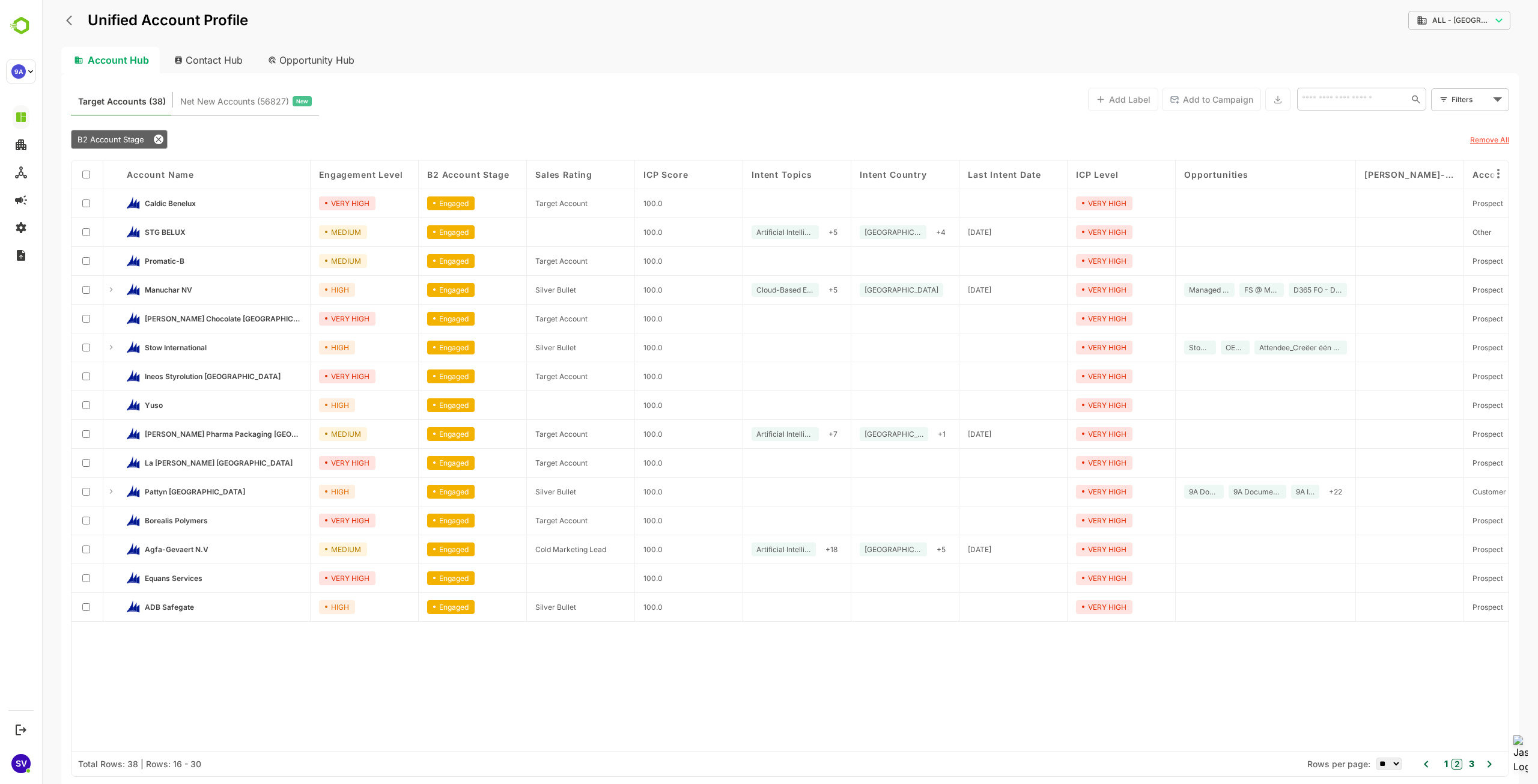
click at [1492, 764] on icon at bounding box center [1489, 764] width 14 height 14
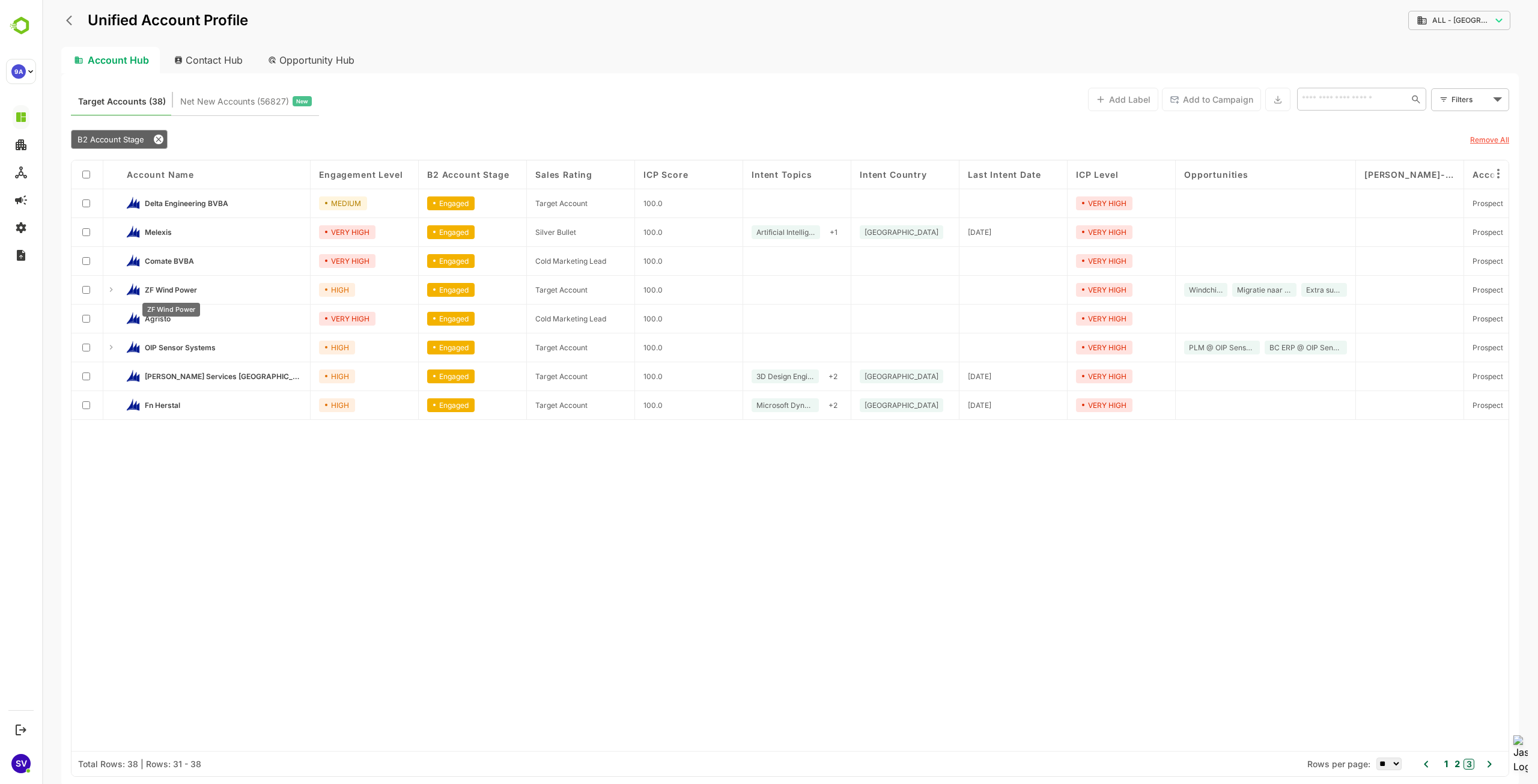
click at [182, 286] on span "ZF Wind Power" at bounding box center [171, 290] width 52 height 9
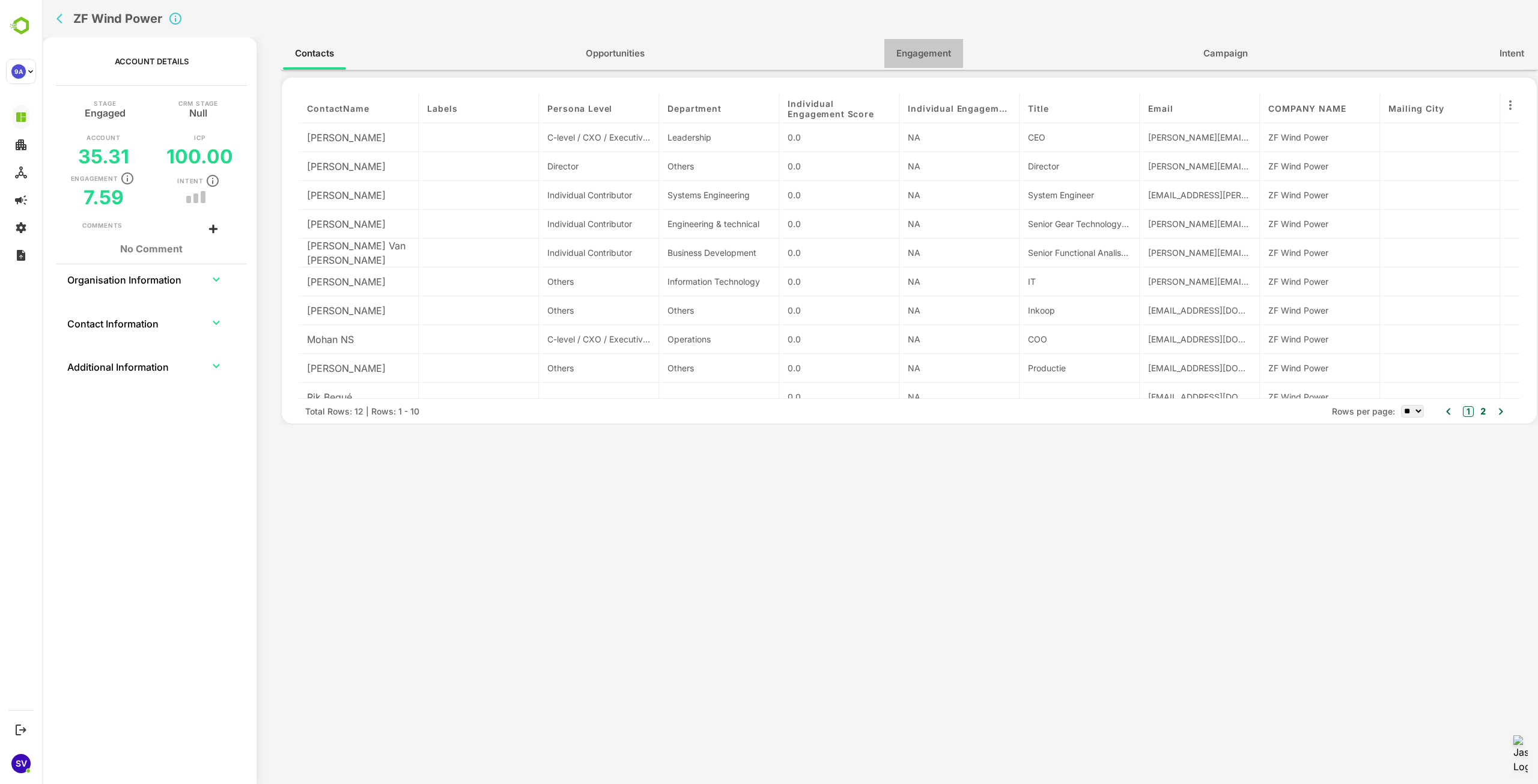
click at [924, 50] on span "Engagement" at bounding box center [923, 54] width 54 height 16
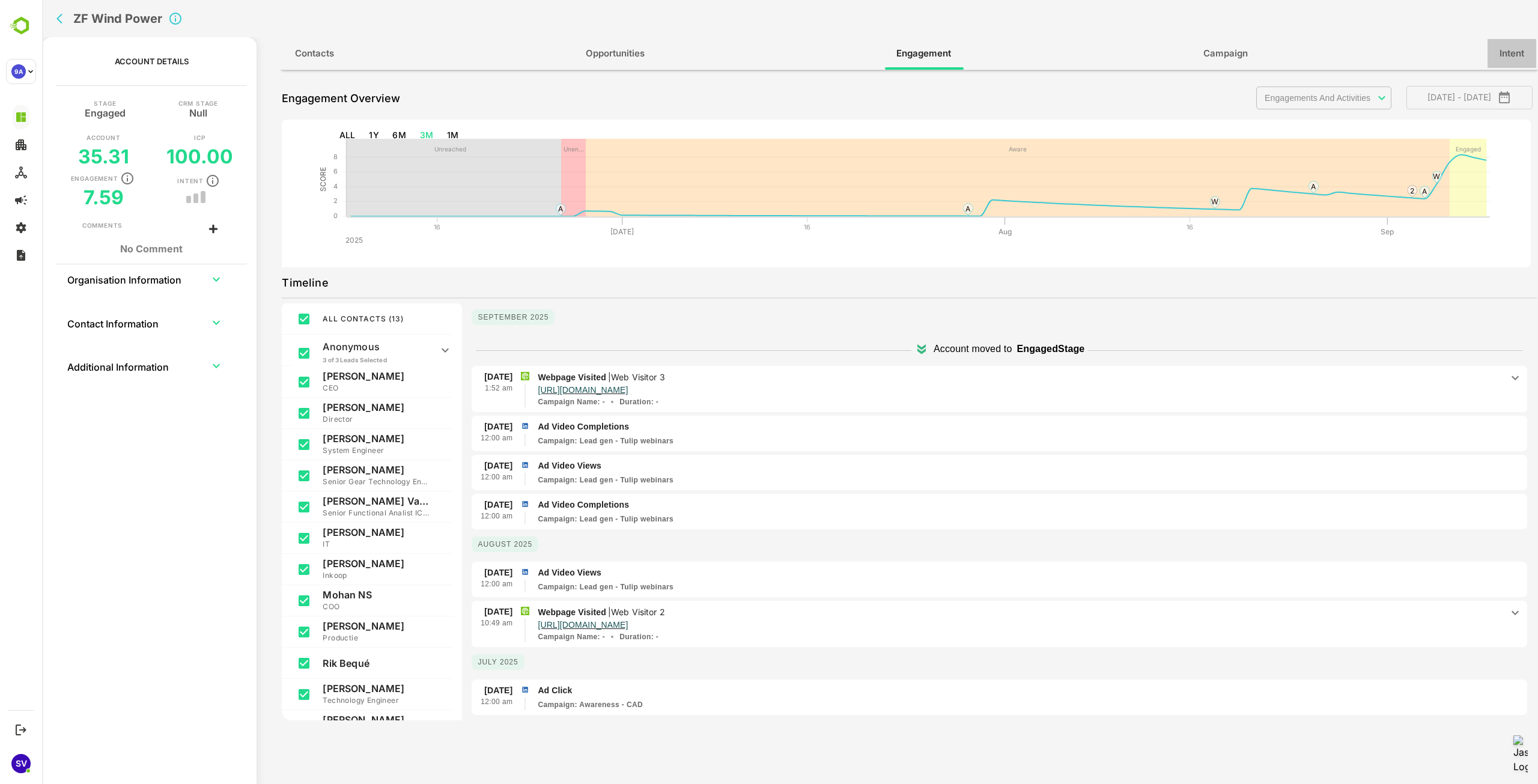
click at [1502, 58] on span "Intent" at bounding box center [1512, 54] width 25 height 16
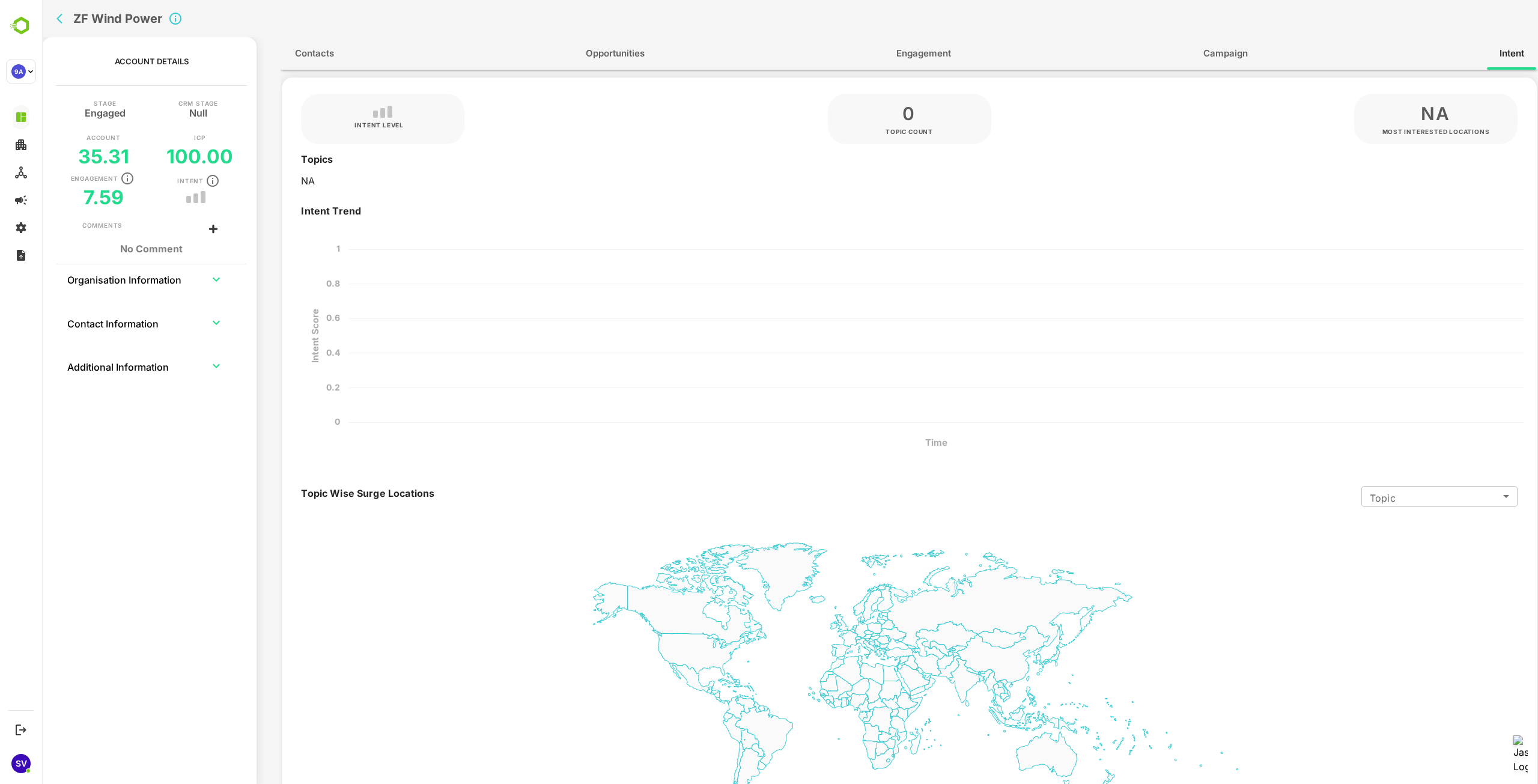
click at [62, 22] on icon "back" at bounding box center [59, 19] width 6 height 10
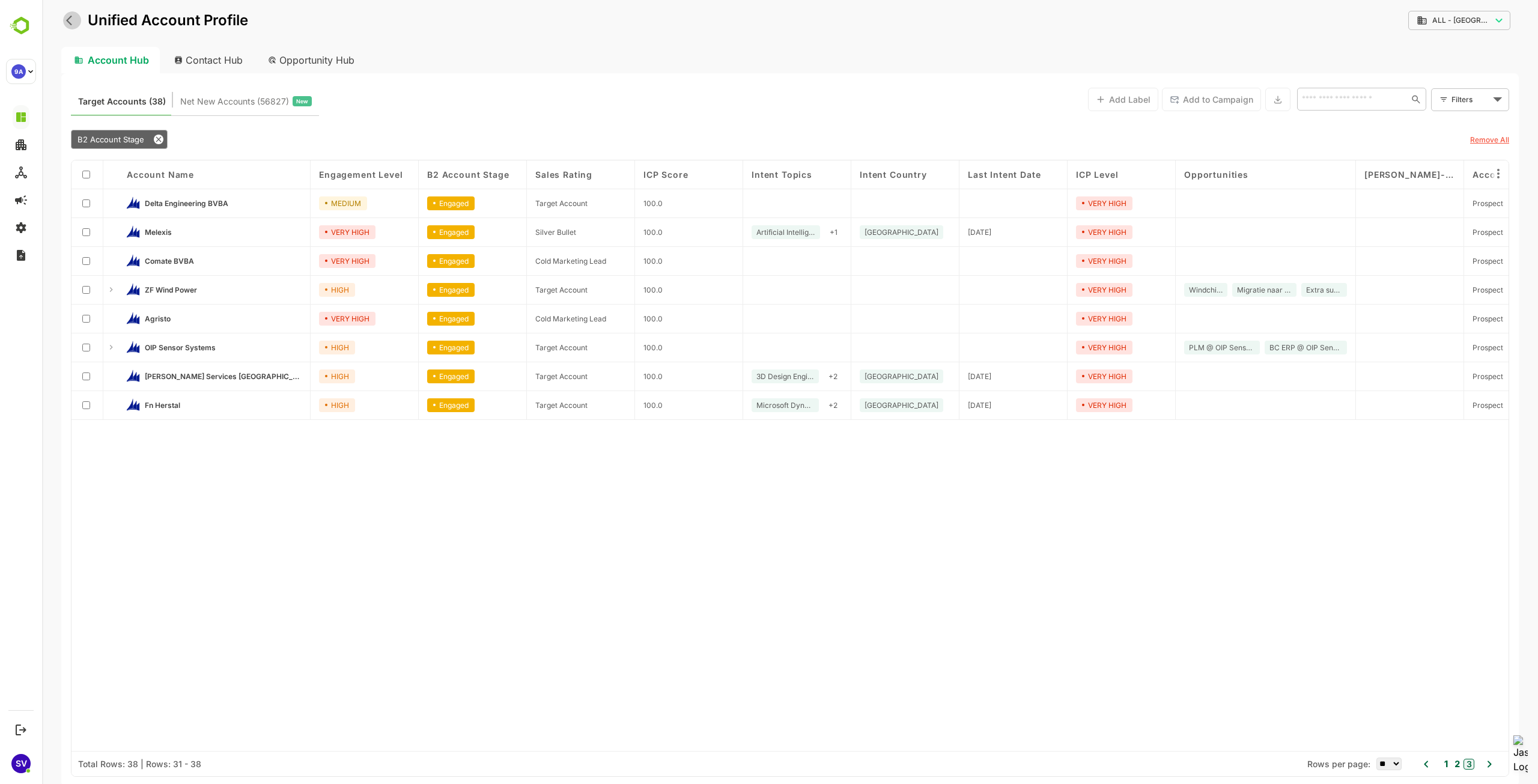
click at [69, 24] on icon "back" at bounding box center [72, 20] width 12 height 12
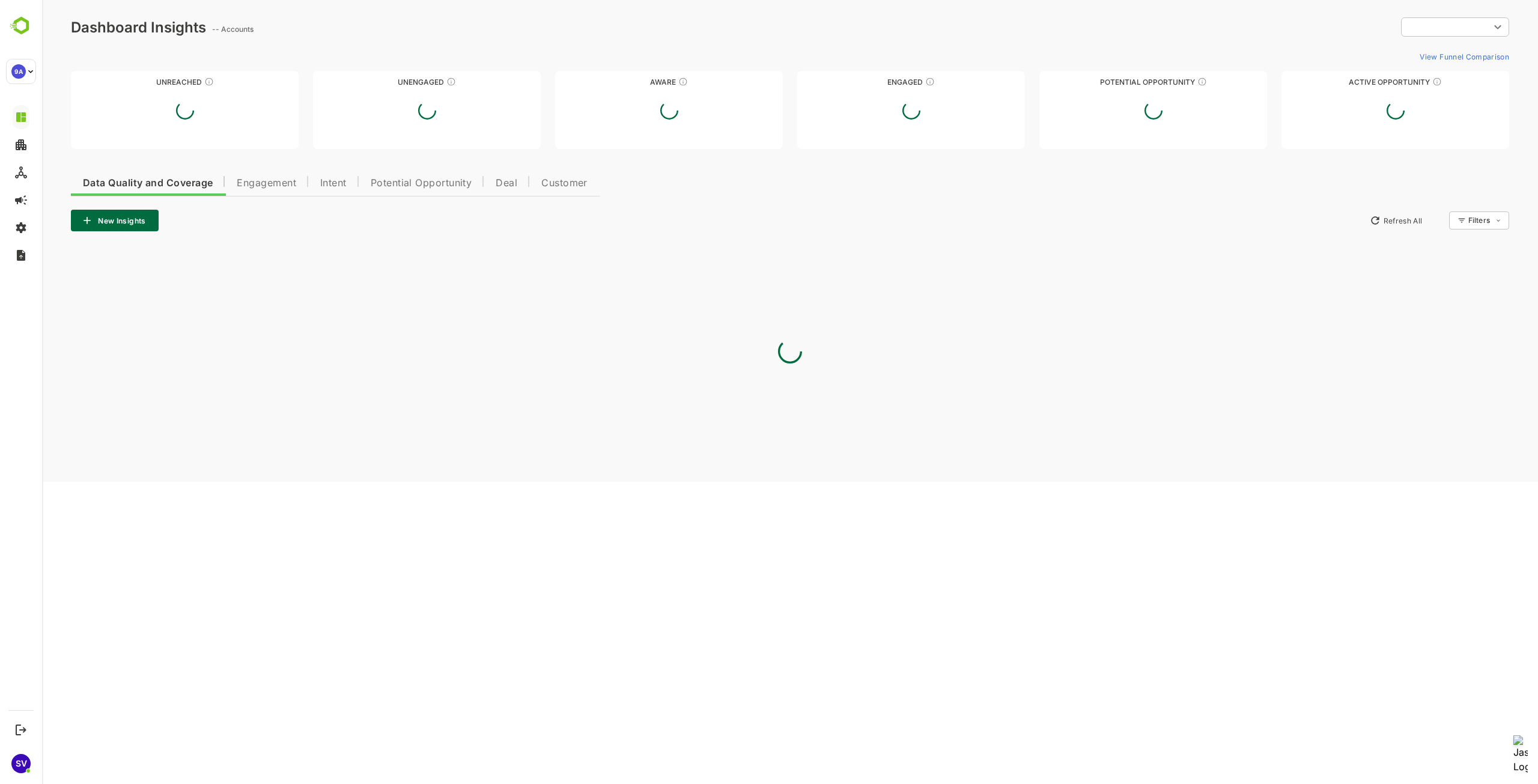
type input "**********"
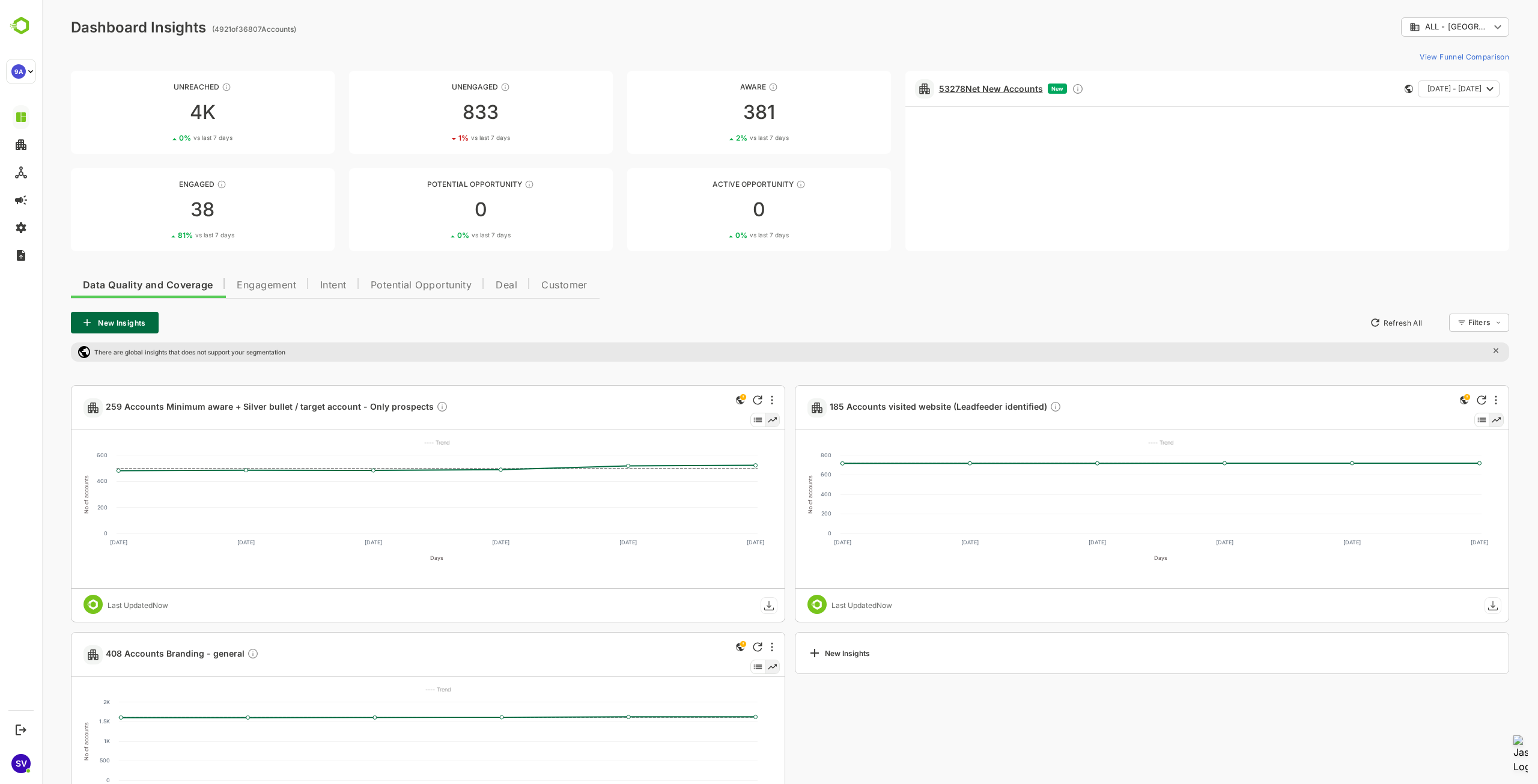
click at [995, 87] on link "53278 Net New Accounts" at bounding box center [991, 88] width 104 height 10
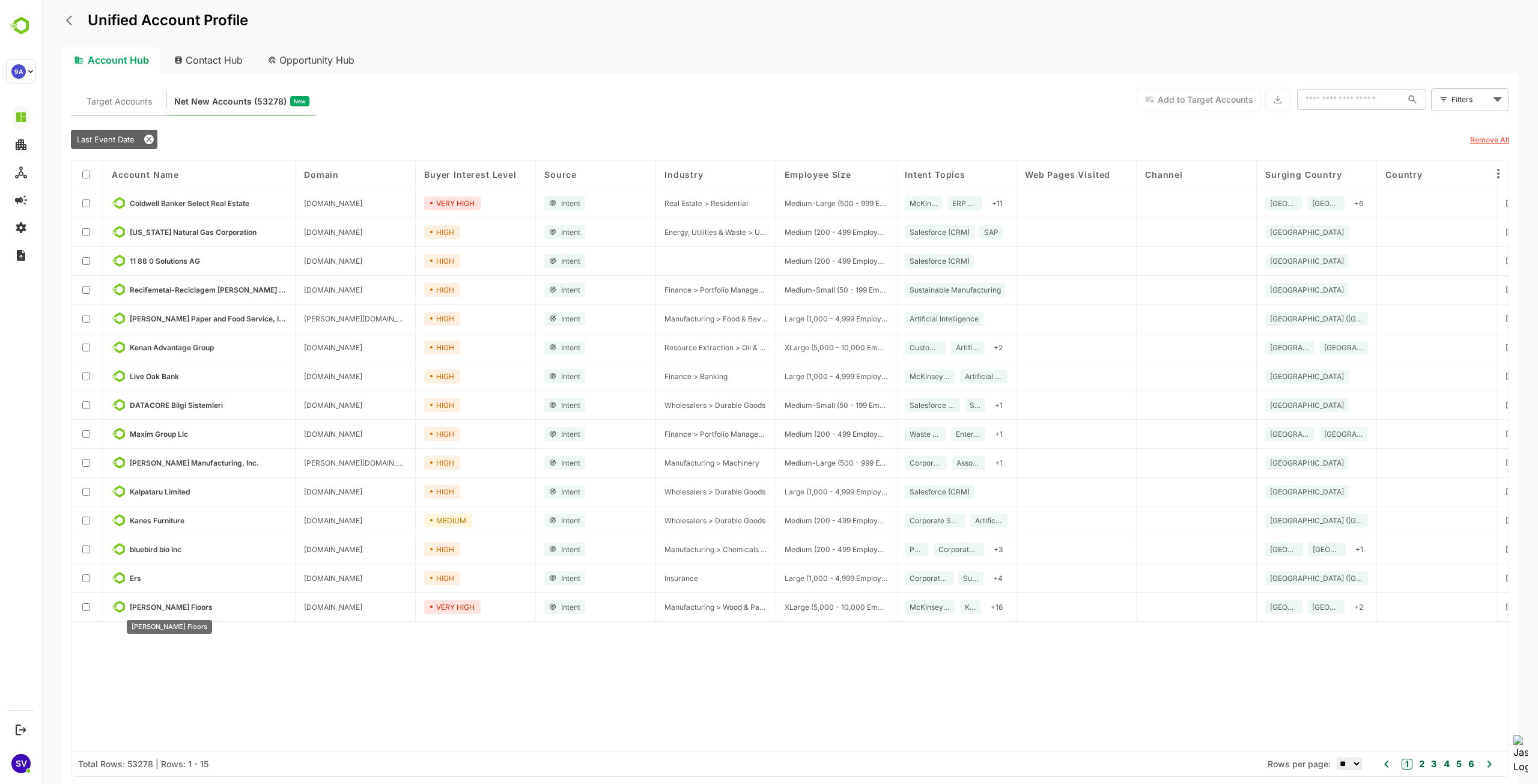
click at [153, 606] on span "[PERSON_NAME] Floors" at bounding box center [171, 606] width 83 height 9
click at [138, 611] on span "[PERSON_NAME] Floors" at bounding box center [171, 606] width 83 height 9
click at [146, 609] on span "[PERSON_NAME] Floors" at bounding box center [171, 606] width 83 height 9
click at [146, 614] on div "[PERSON_NAME] Floors" at bounding box center [169, 623] width 88 height 23
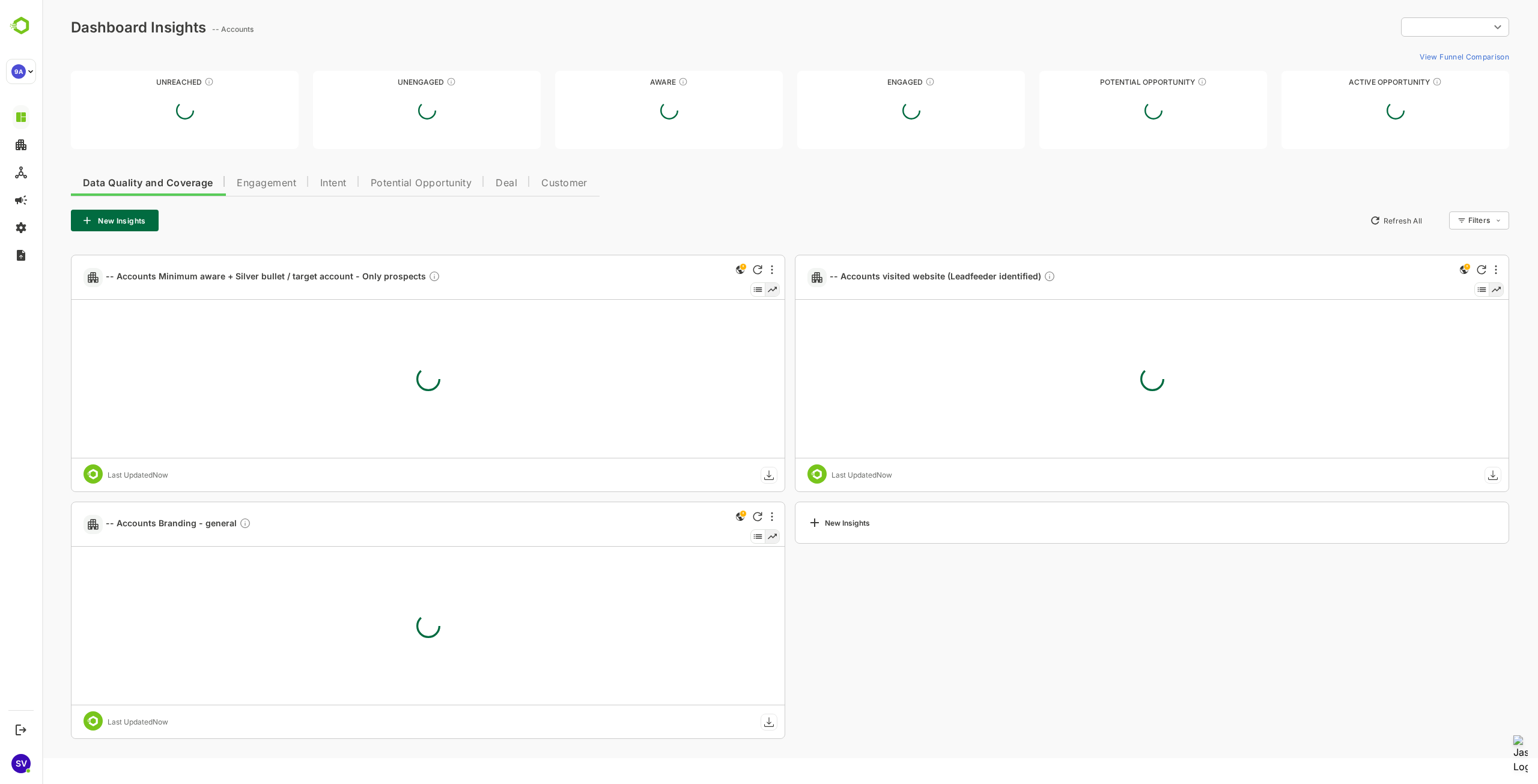
type input "**********"
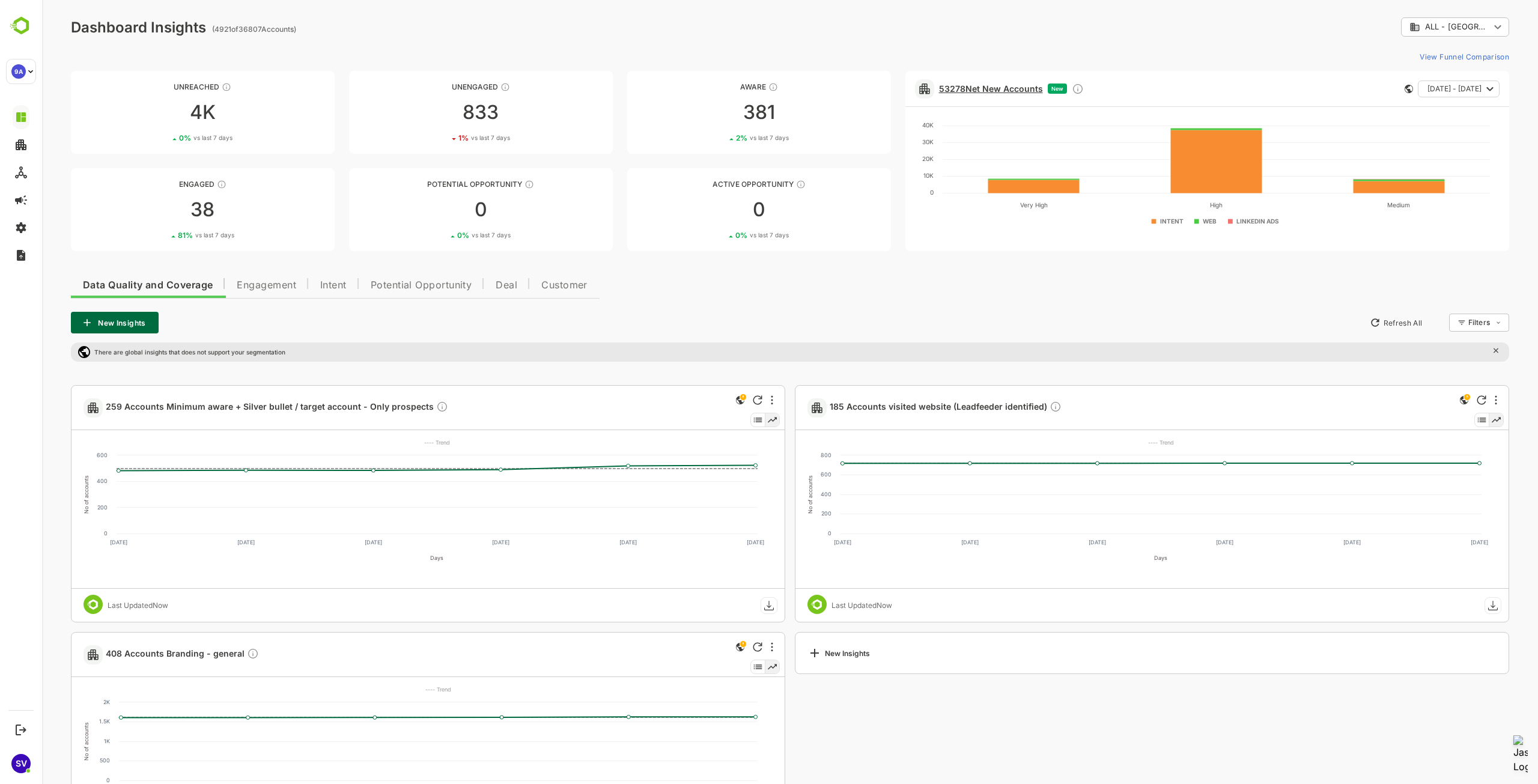
click at [1024, 91] on link "53278 Net New Accounts" at bounding box center [991, 88] width 104 height 10
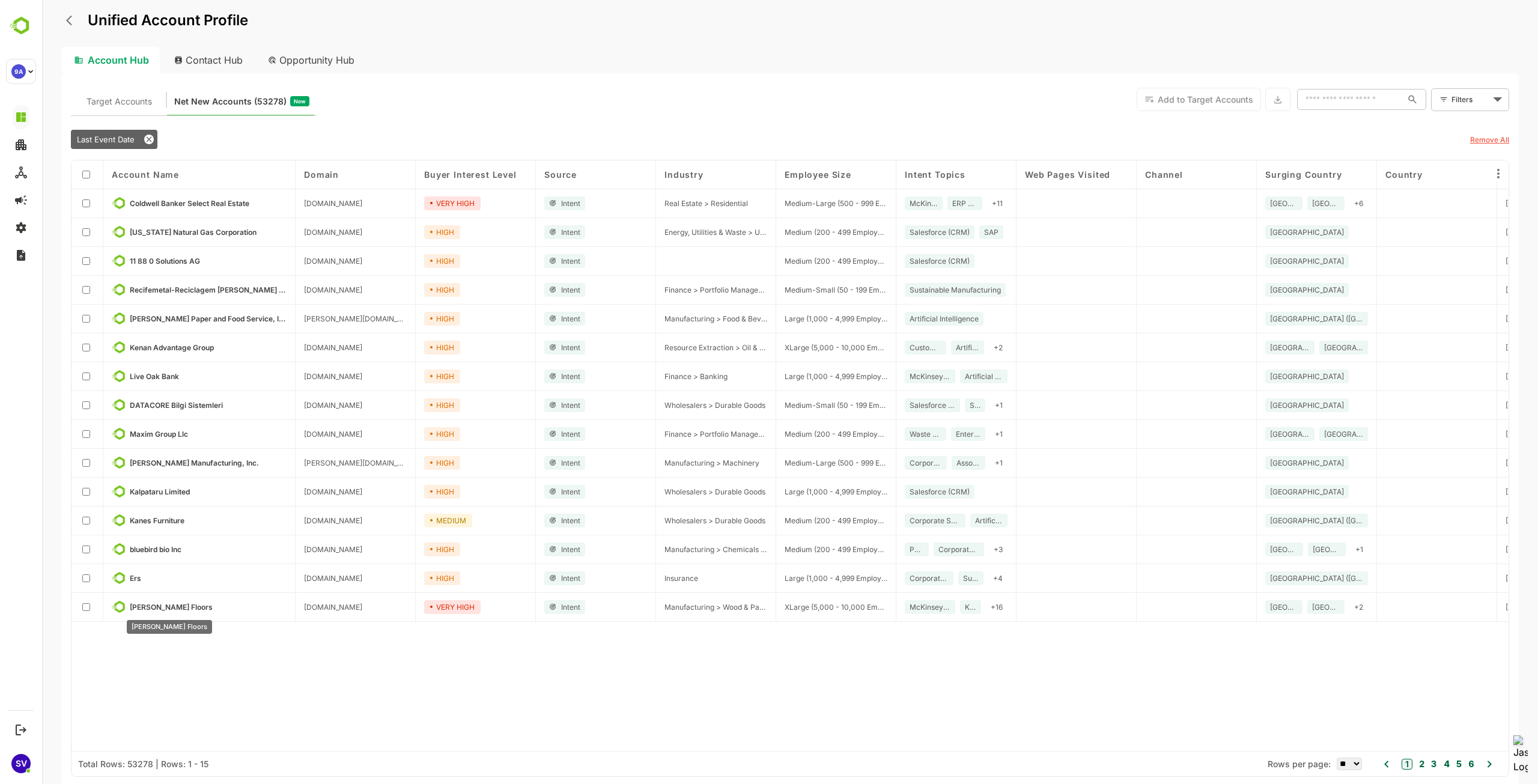
click at [152, 609] on span "[PERSON_NAME] Floors" at bounding box center [171, 606] width 83 height 9
